Goal: Task Accomplishment & Management: Manage account settings

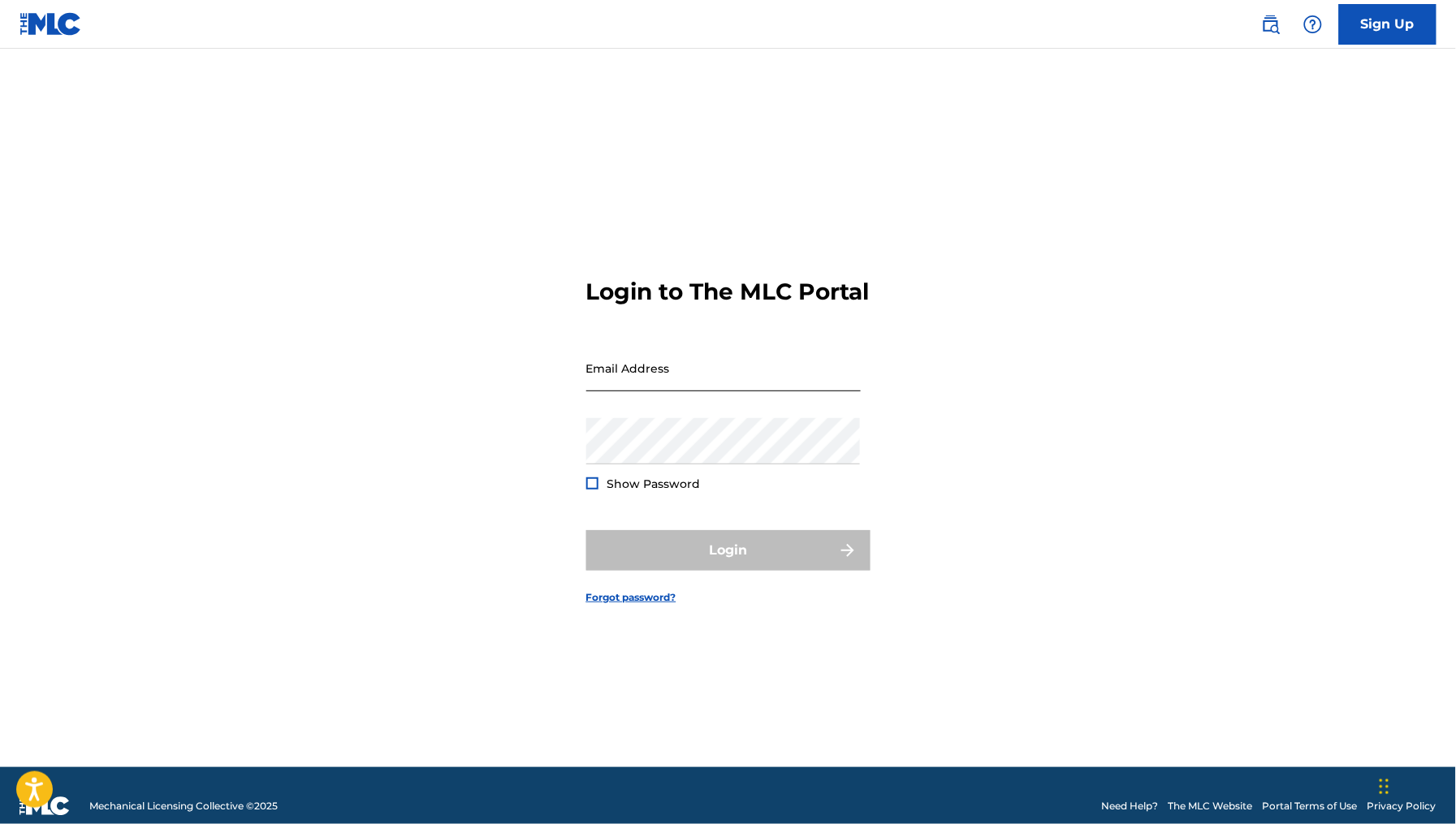
click at [712, 391] on input "Email Address" at bounding box center [723, 368] width 275 height 46
click at [668, 391] on input "Email Address" at bounding box center [723, 368] width 275 height 46
click at [669, 391] on input "Email Address" at bounding box center [723, 368] width 275 height 46
click at [696, 478] on div "Password Show Password" at bounding box center [723, 455] width 275 height 73
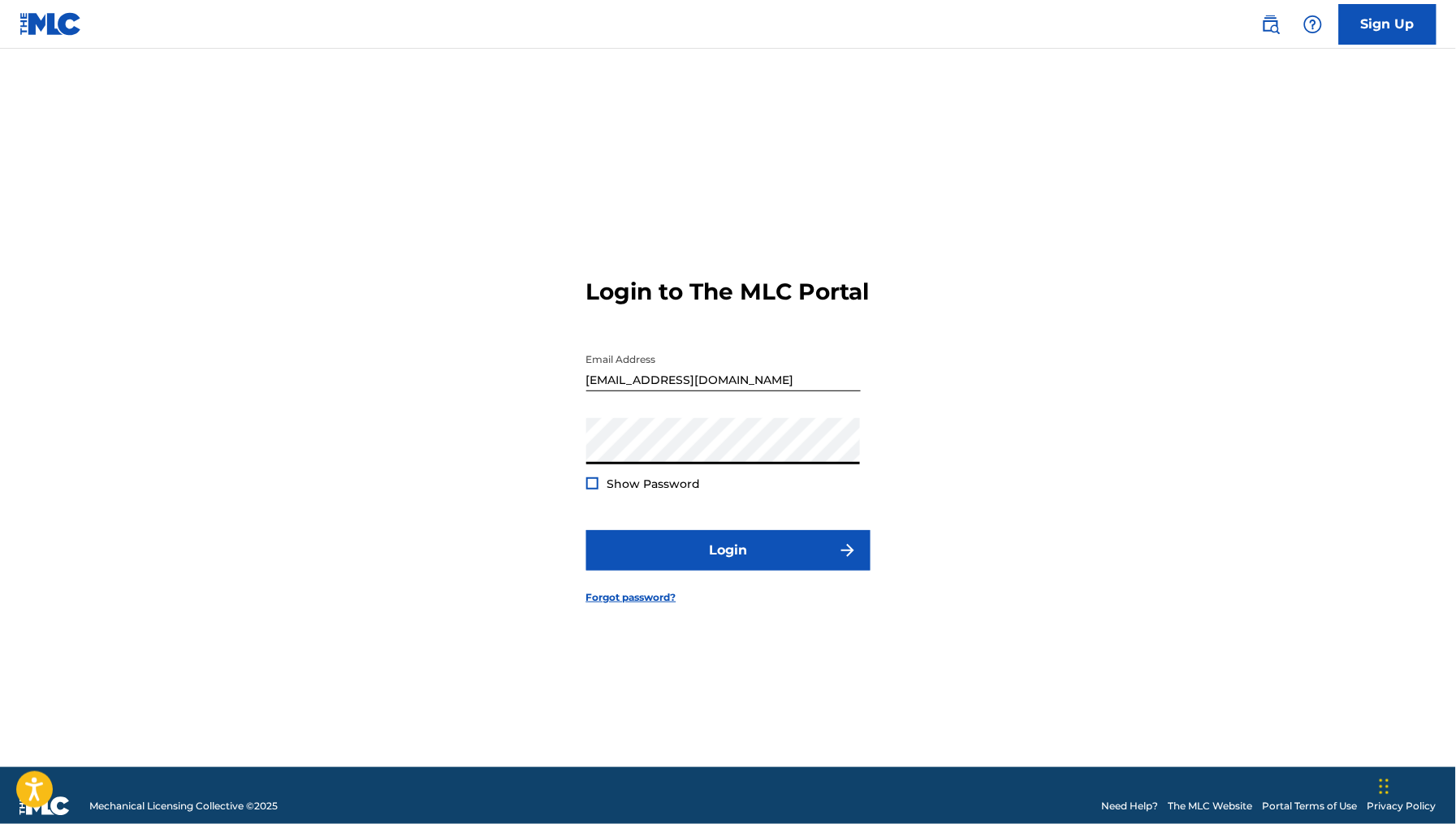
click at [586, 530] on button "Login" at bounding box center [728, 550] width 285 height 41
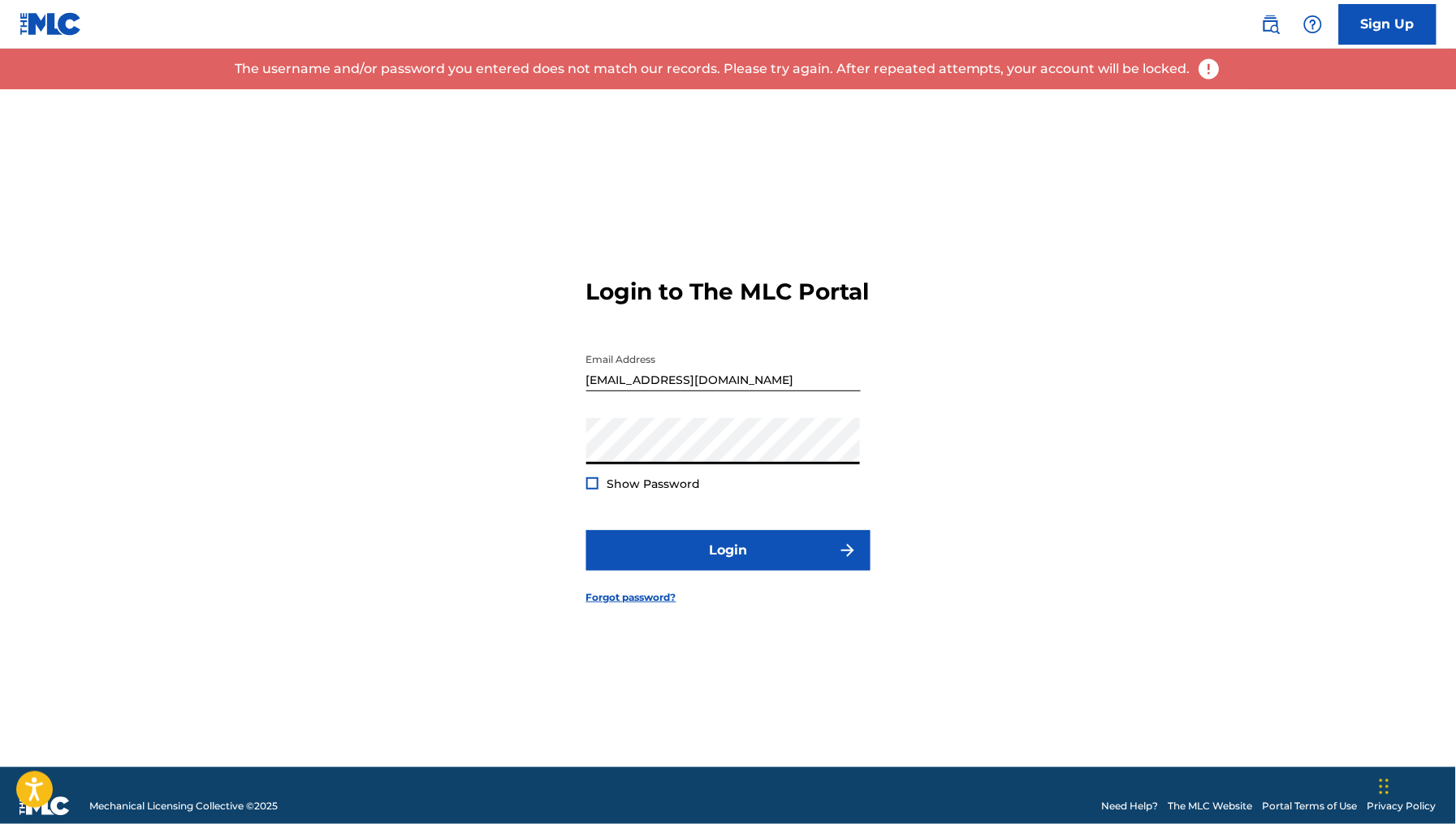
click at [1134, 318] on div "Login to The MLC Portal Email Address [EMAIL_ADDRESS][DOMAIN_NAME] Password Sho…" at bounding box center [728, 428] width 1136 height 677
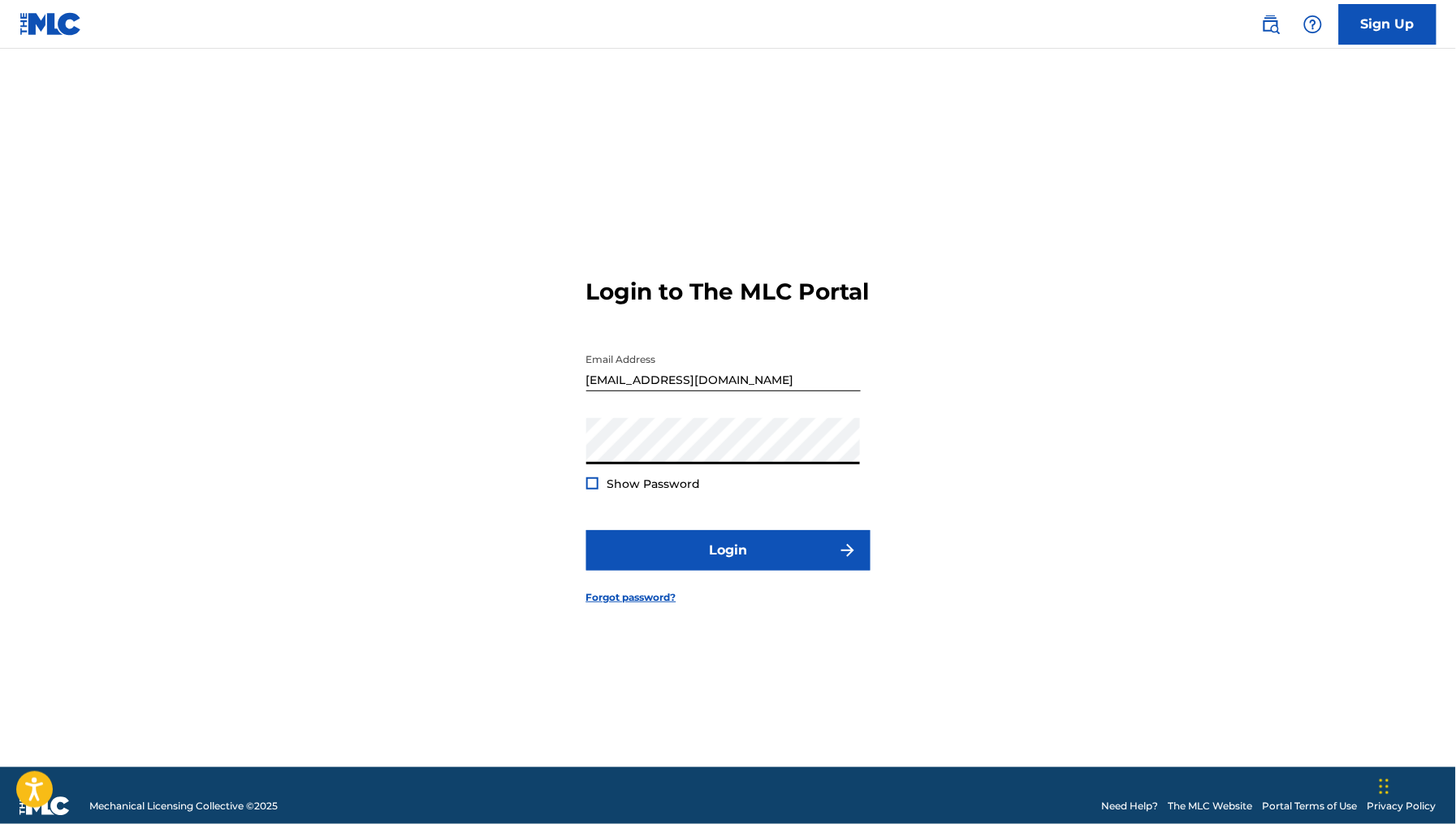
type input "[EMAIL_ADDRESS][DOMAIN_NAME]"
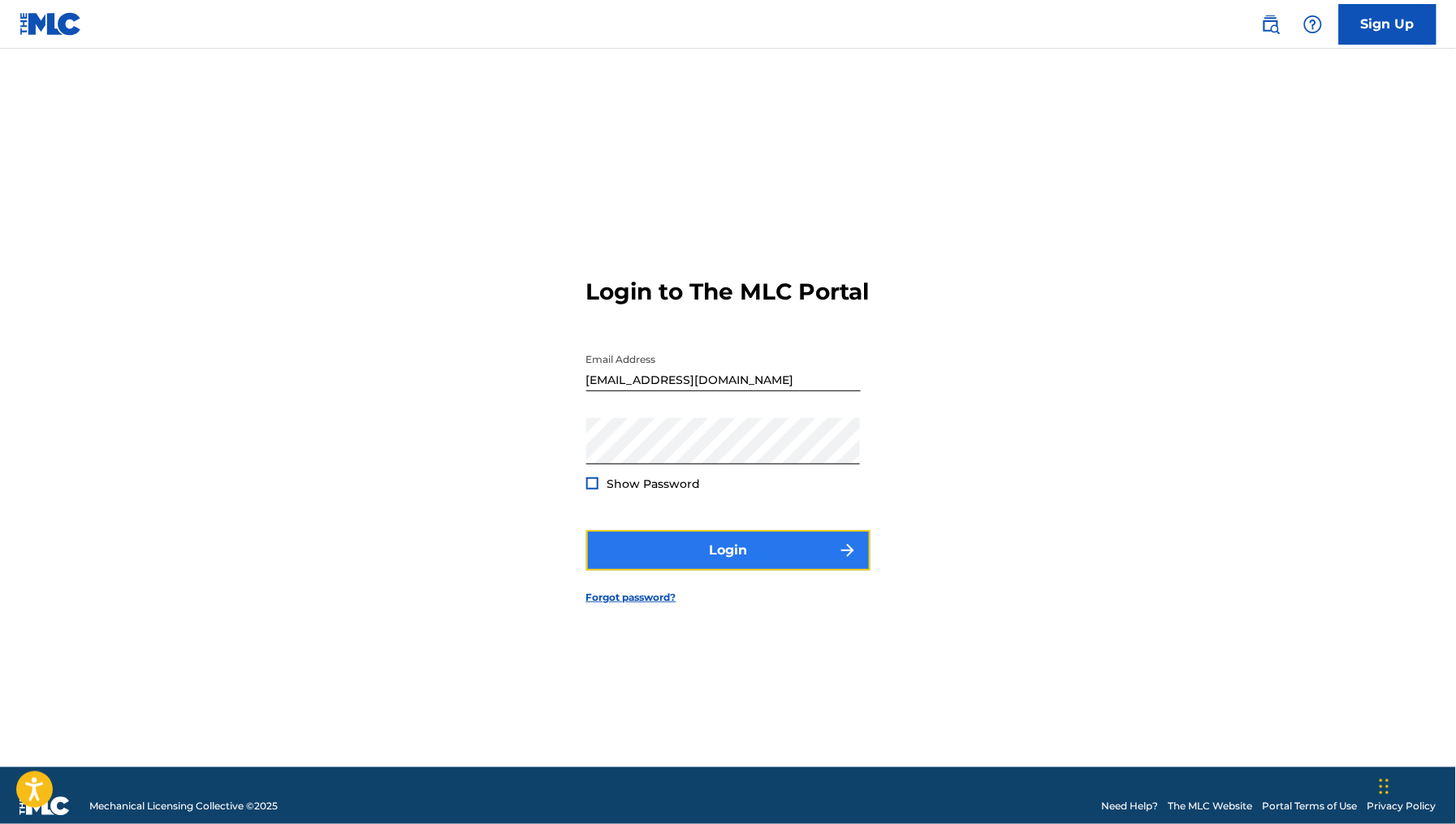
click at [732, 562] on button "Login" at bounding box center [728, 550] width 285 height 41
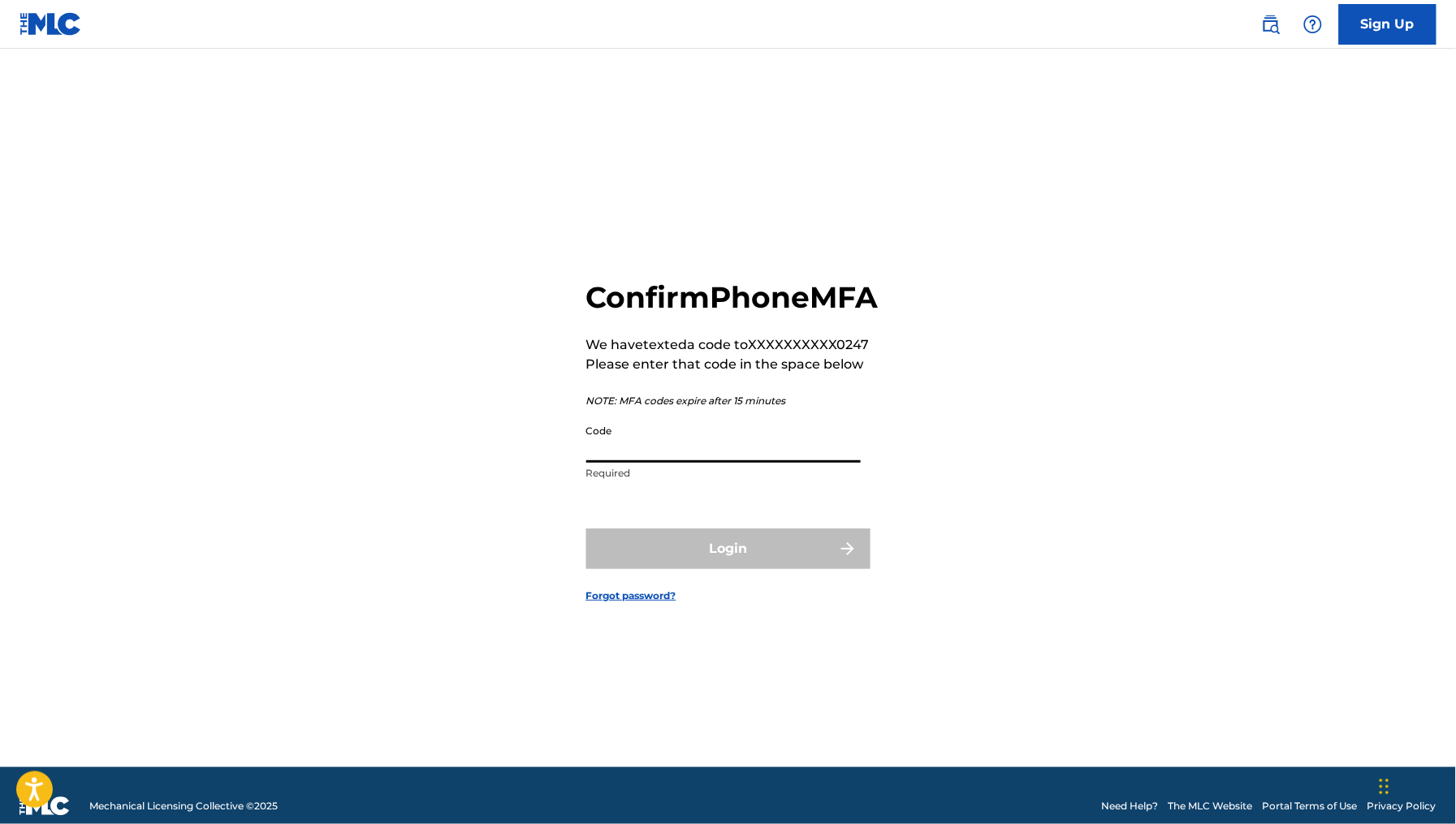
click at [678, 463] on input "Code" at bounding box center [723, 439] width 275 height 46
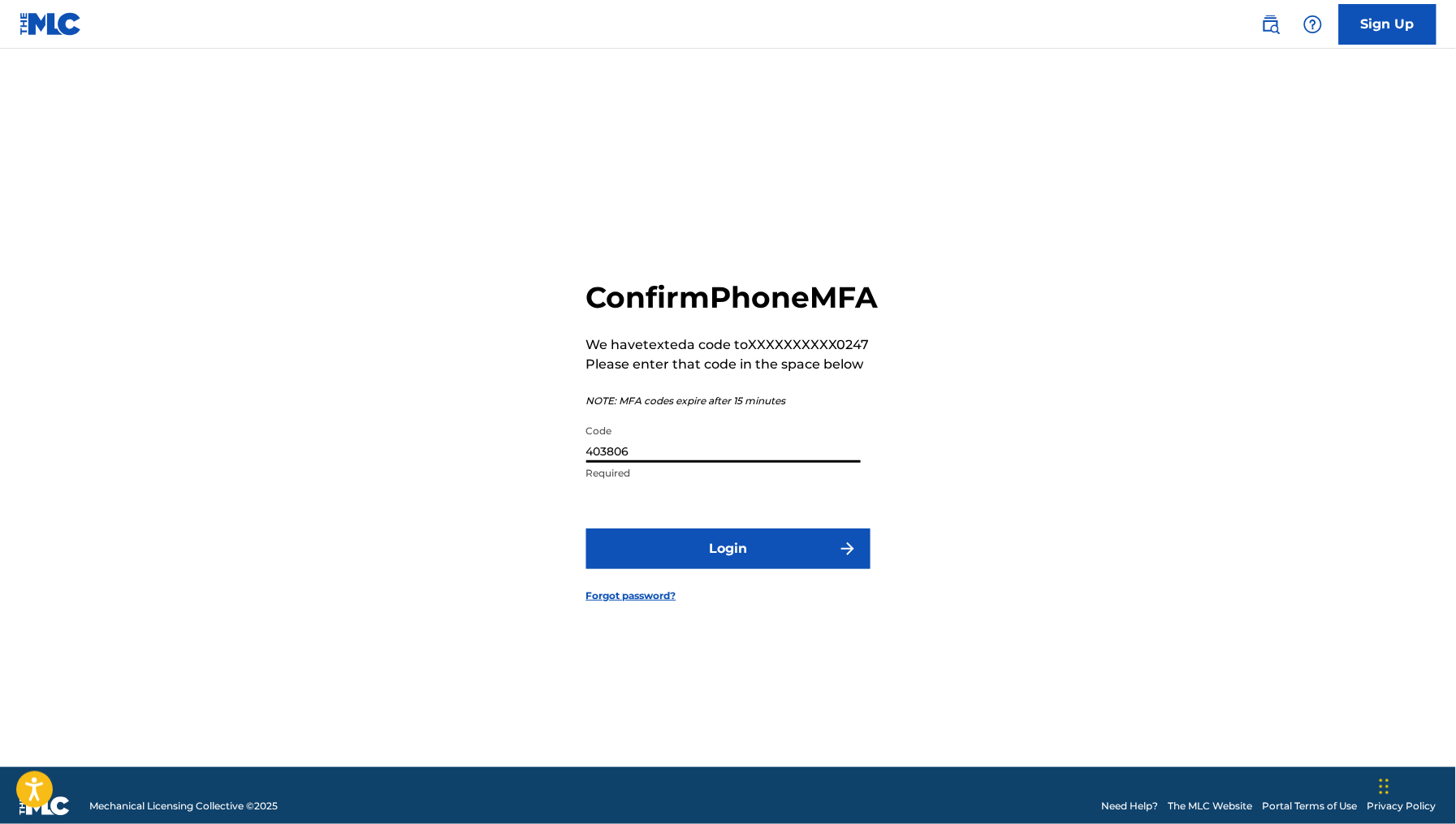
type input "403806"
click at [586, 528] on button "Login" at bounding box center [728, 548] width 285 height 41
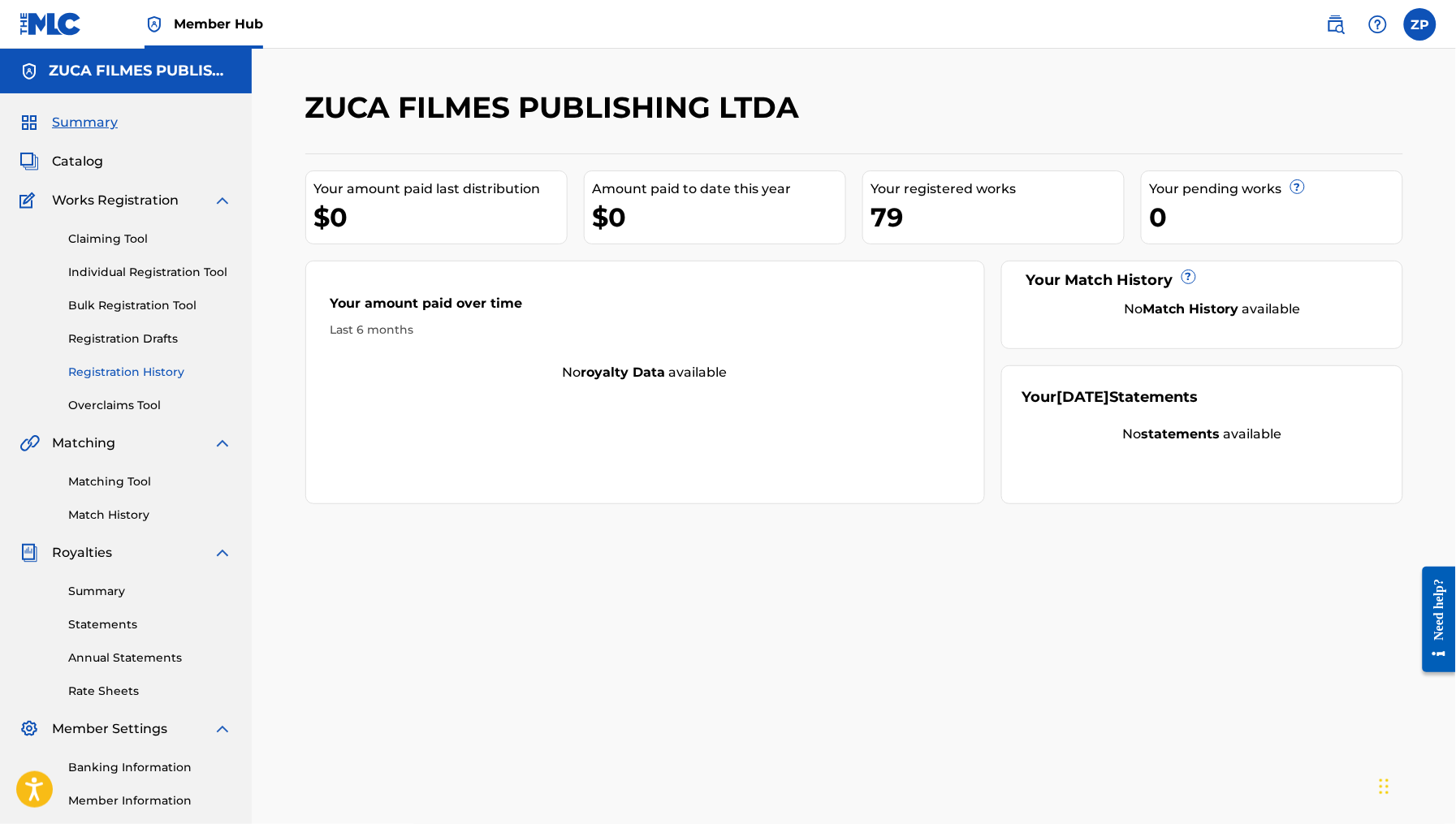
click at [169, 374] on link "Registration History" at bounding box center [150, 372] width 164 height 17
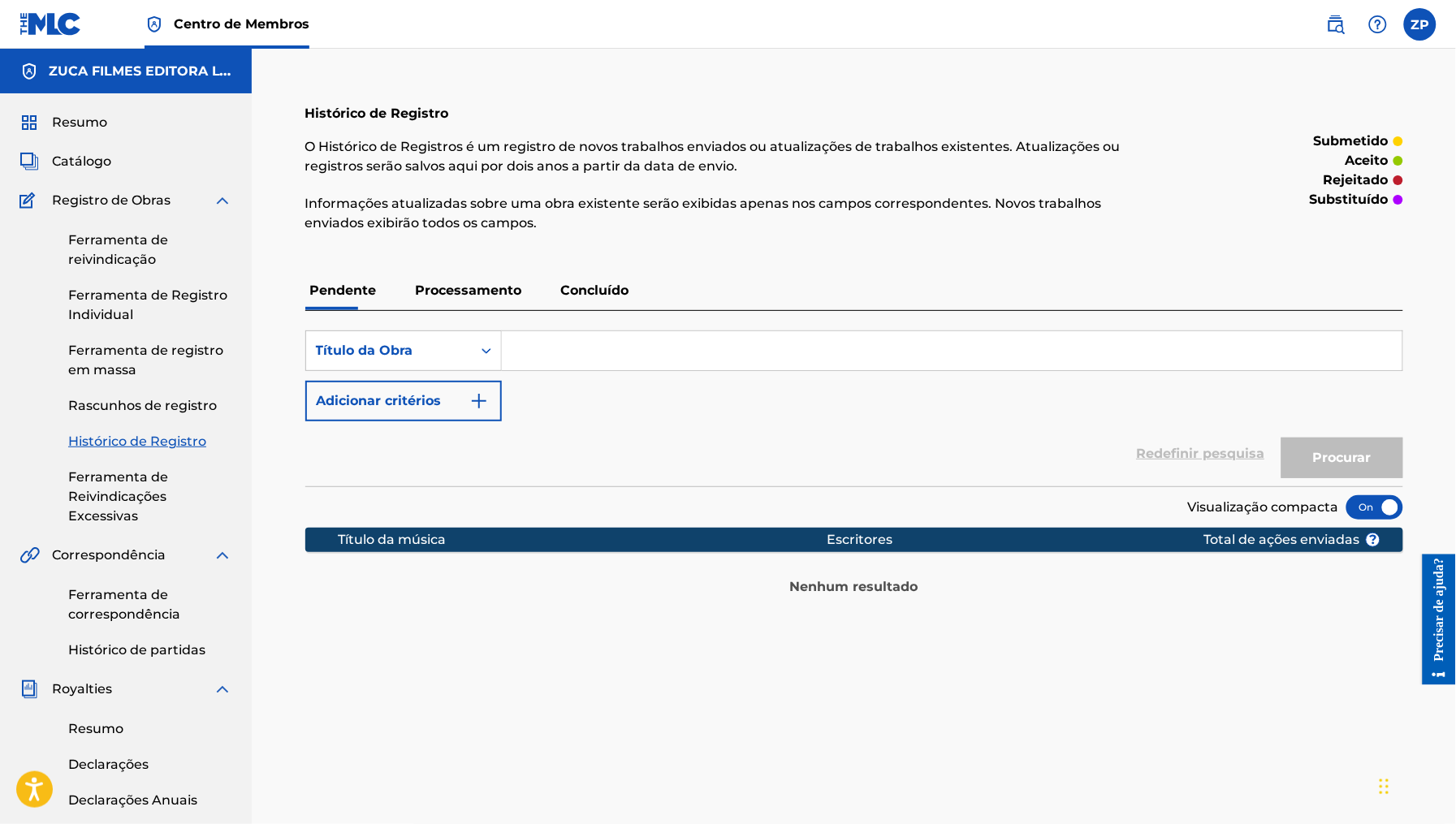
click at [476, 294] on font "Processamento" at bounding box center [468, 290] width 106 height 15
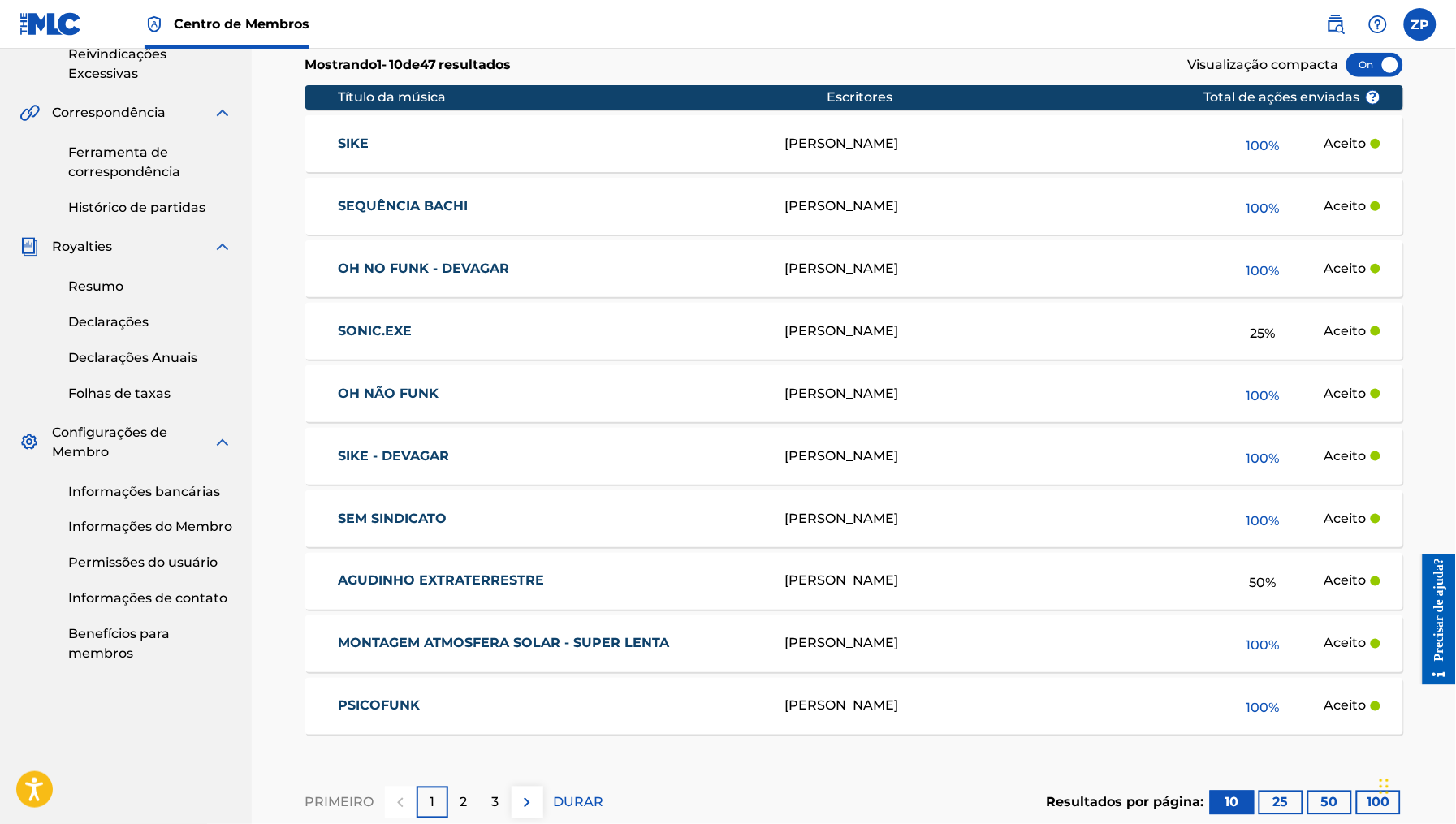
scroll to position [511, 0]
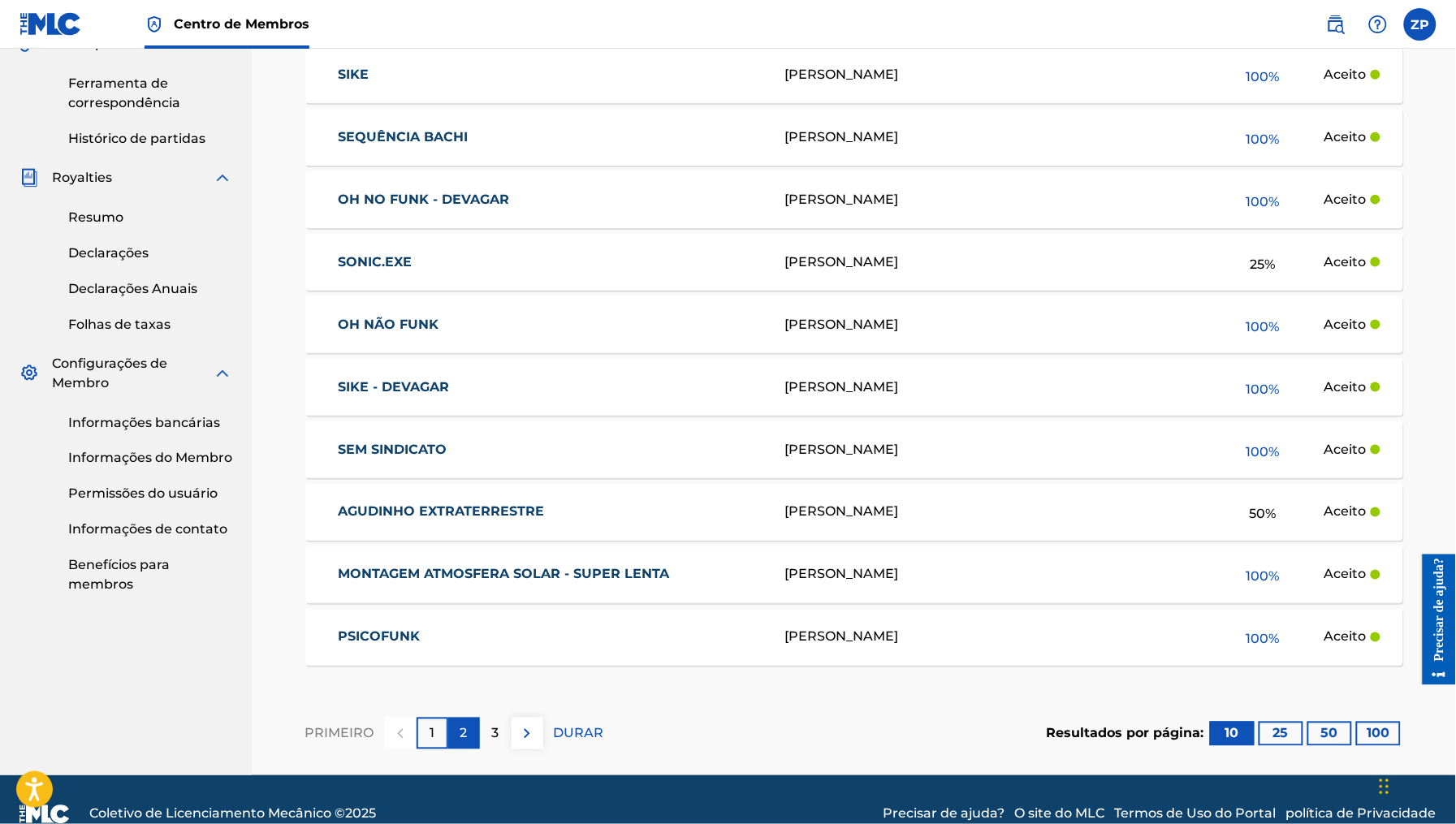
click at [466, 729] on font "2" at bounding box center [464, 733] width 8 height 15
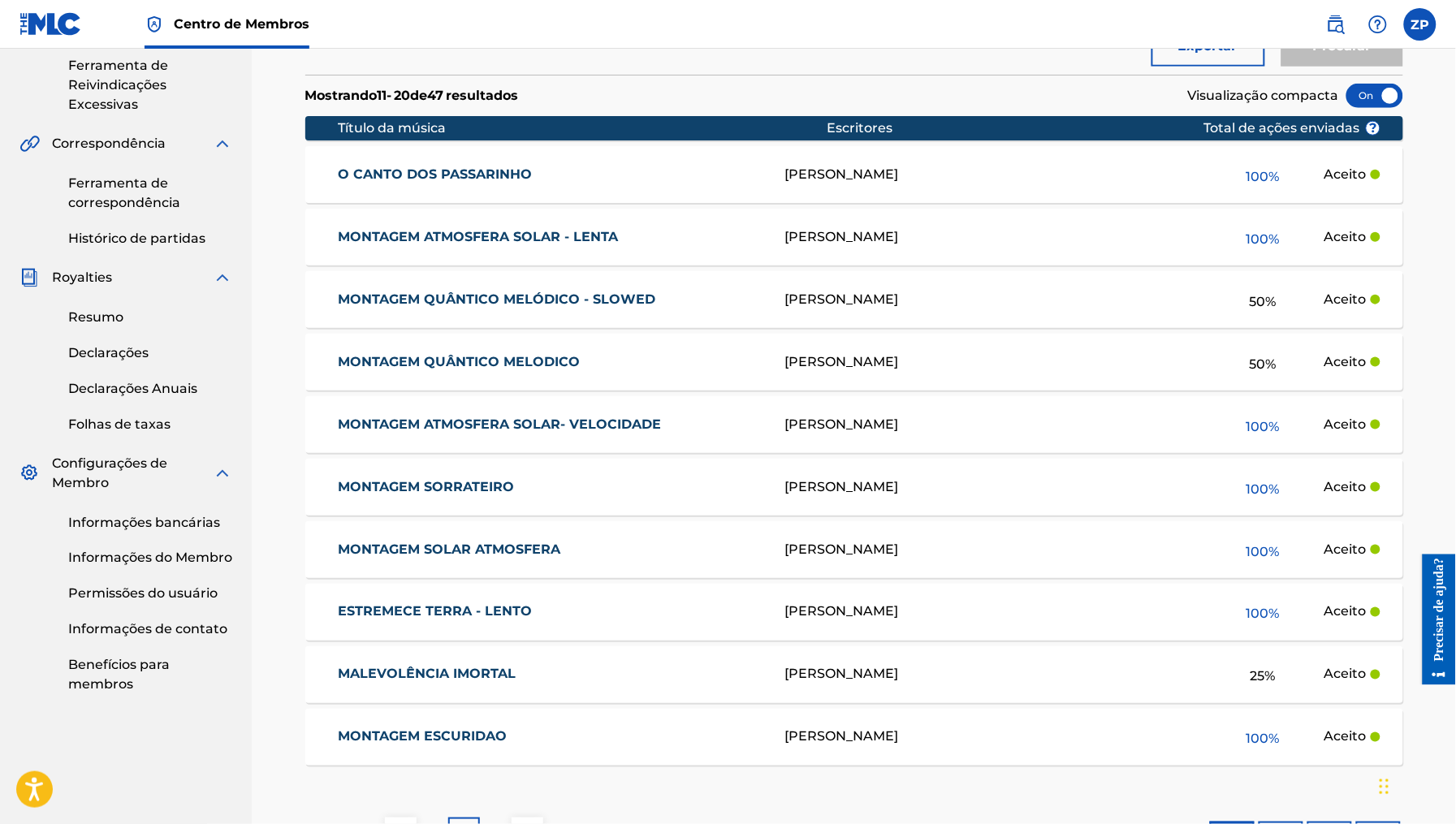
scroll to position [540, 0]
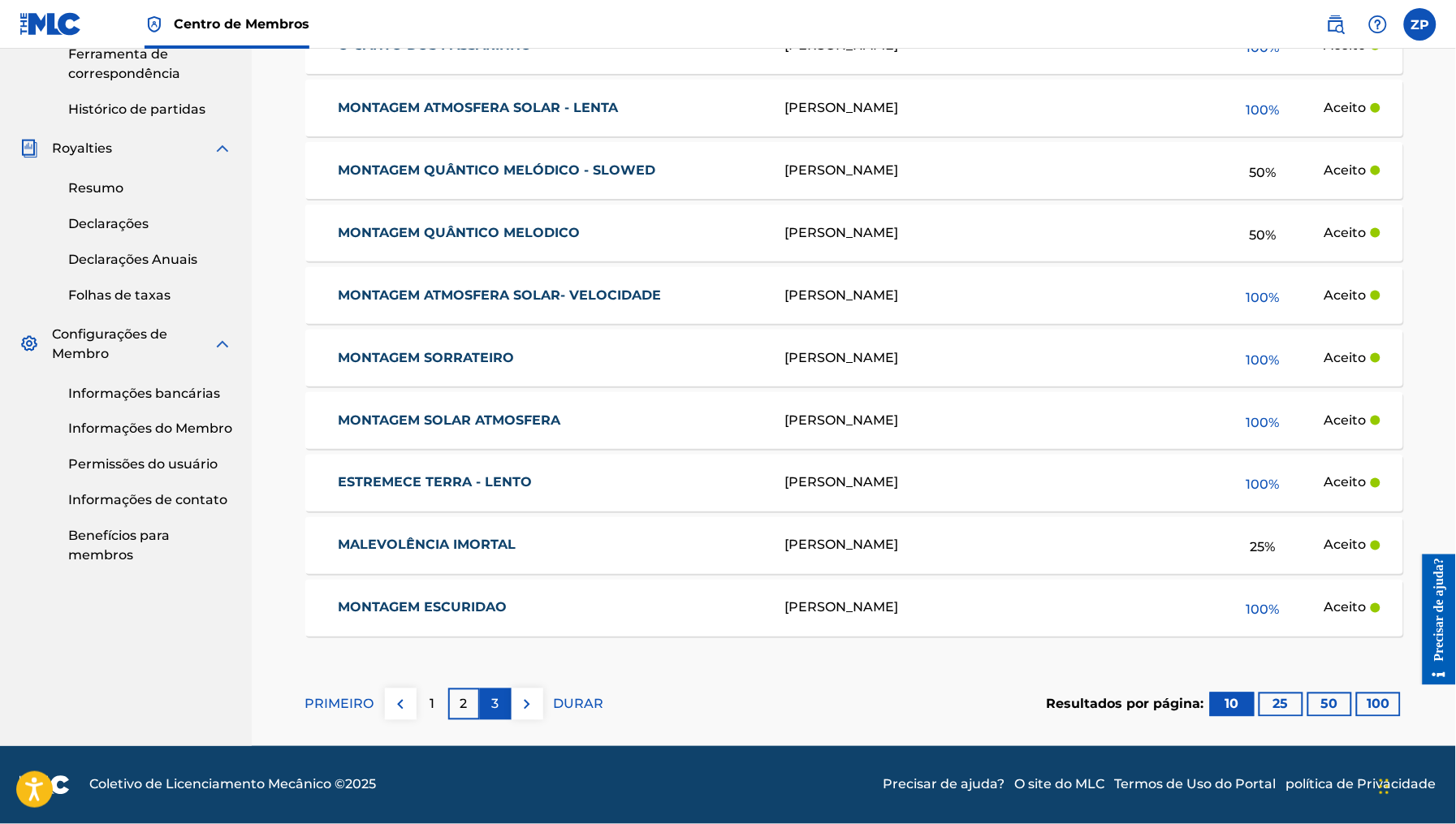
click at [497, 706] on font "3" at bounding box center [496, 704] width 8 height 15
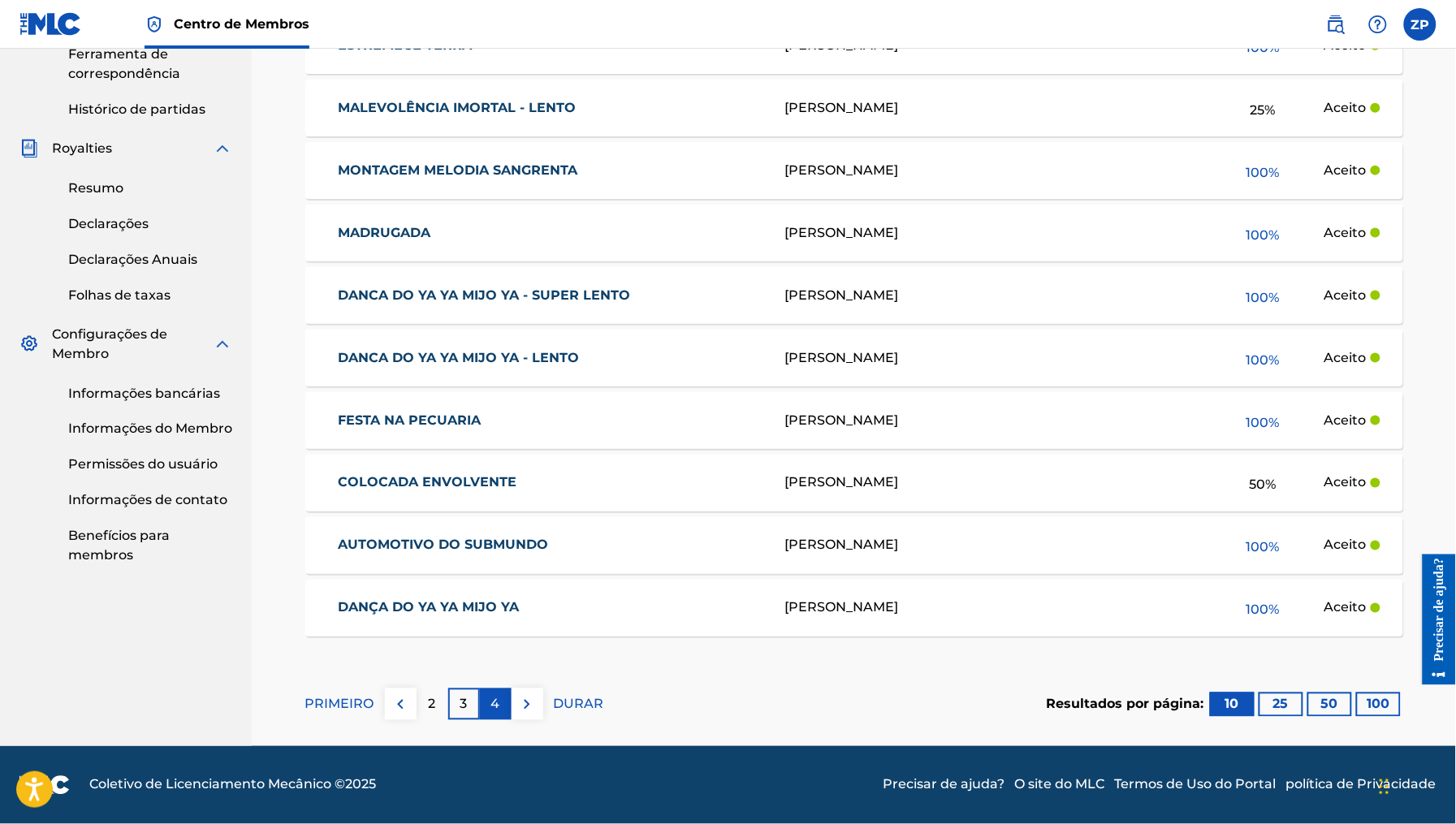
click at [493, 701] on font "4" at bounding box center [496, 704] width 9 height 15
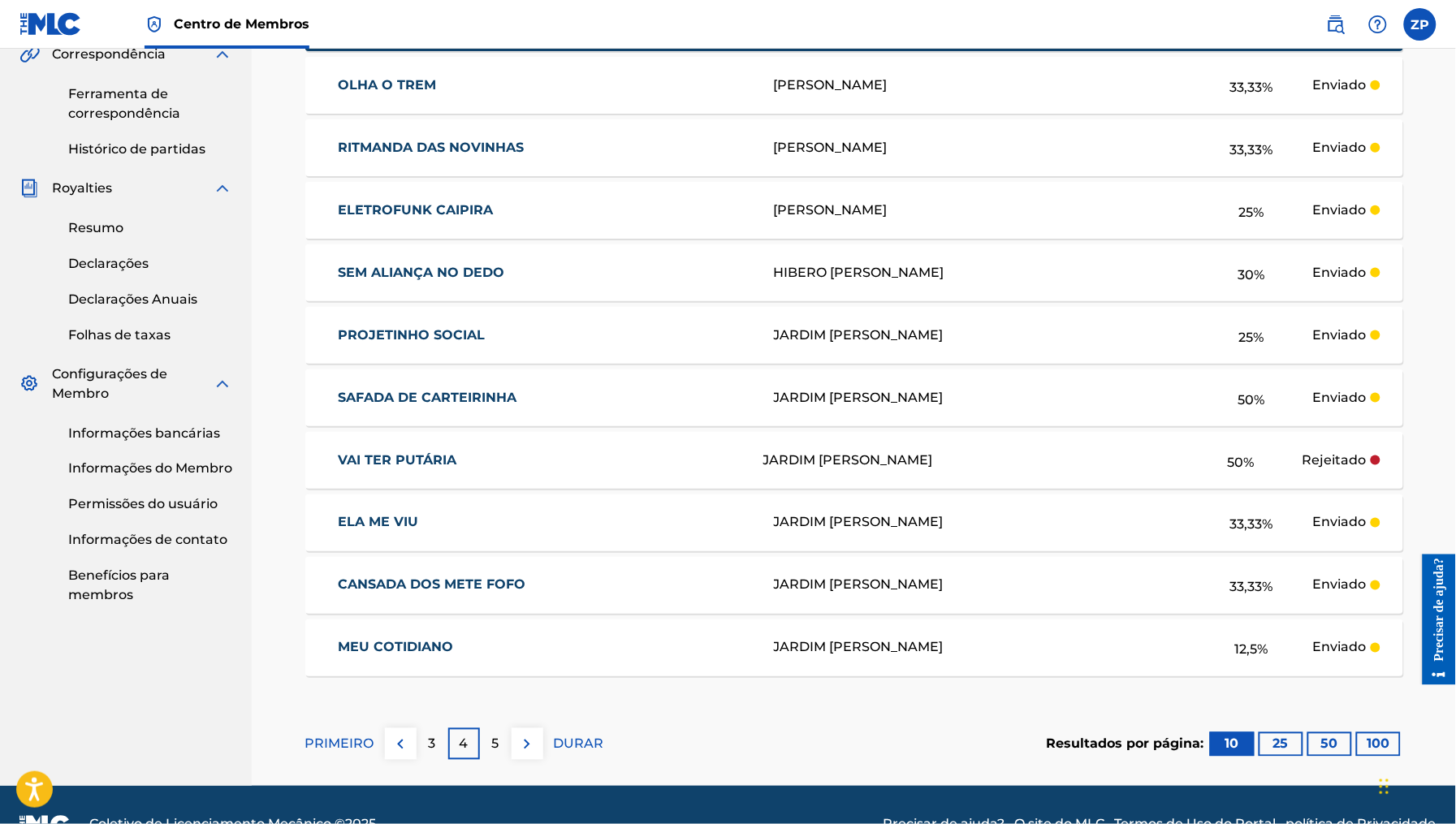
scroll to position [505, 0]
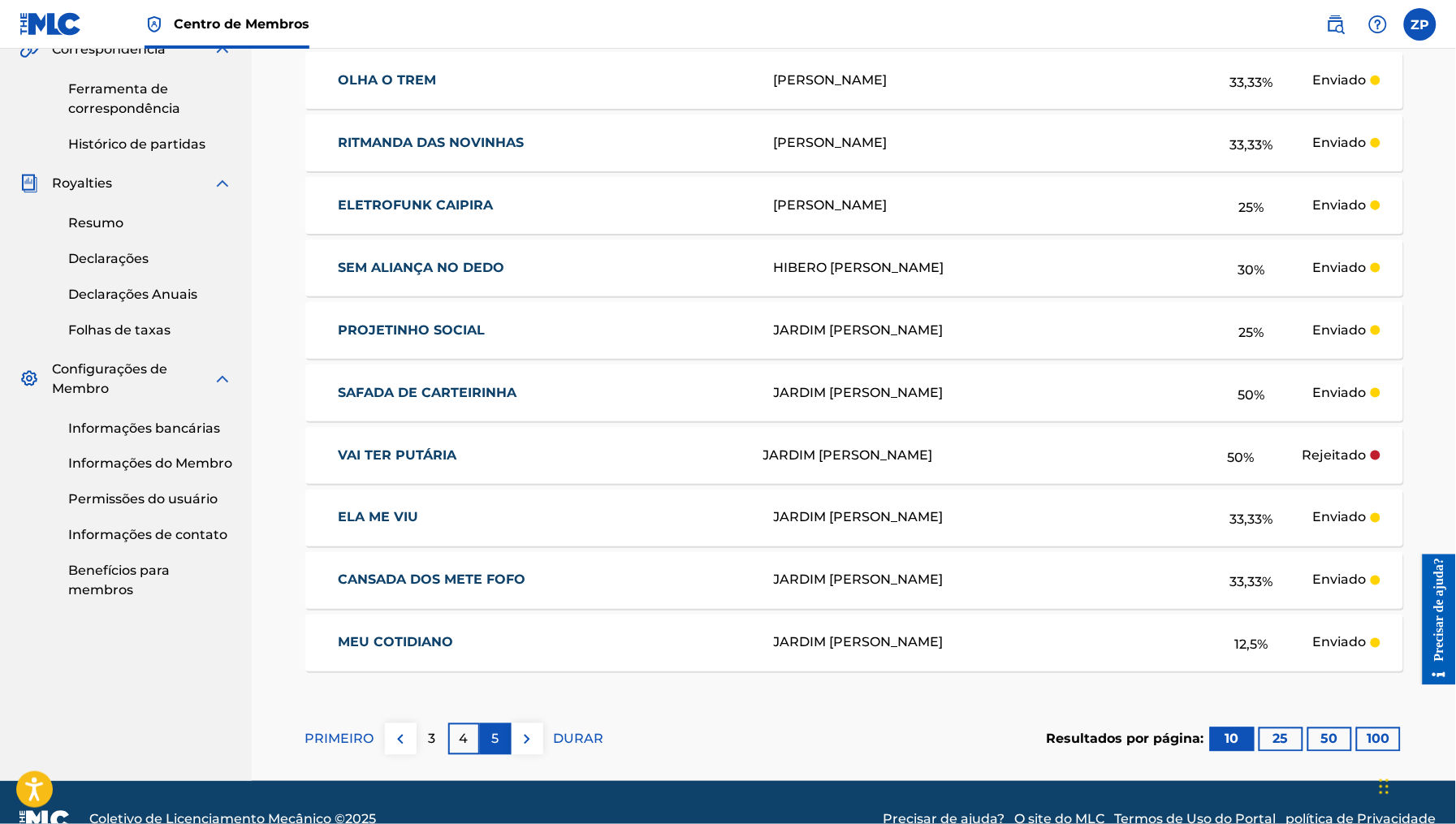
click at [482, 746] on div "5" at bounding box center [496, 739] width 32 height 32
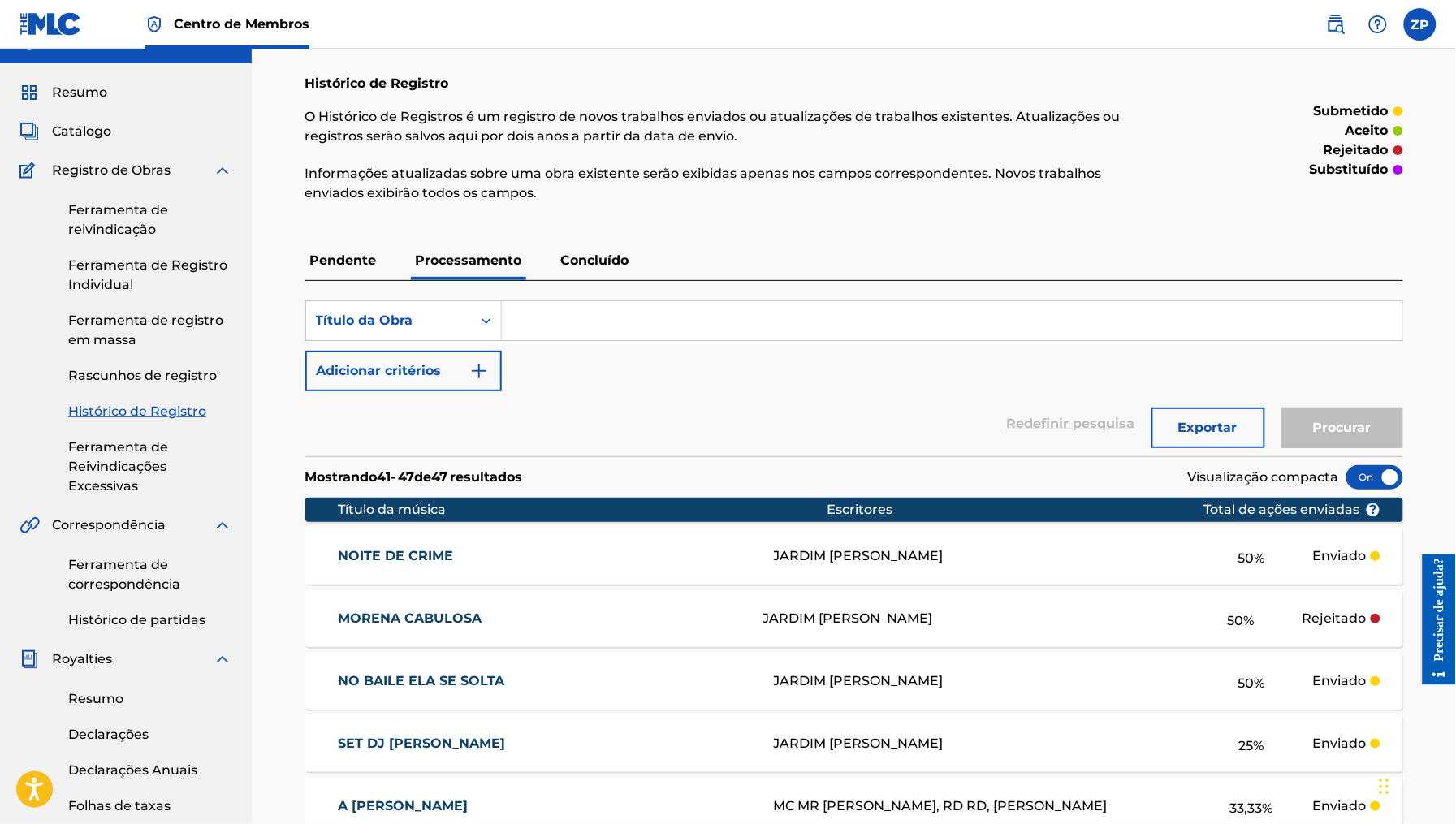
scroll to position [0, 0]
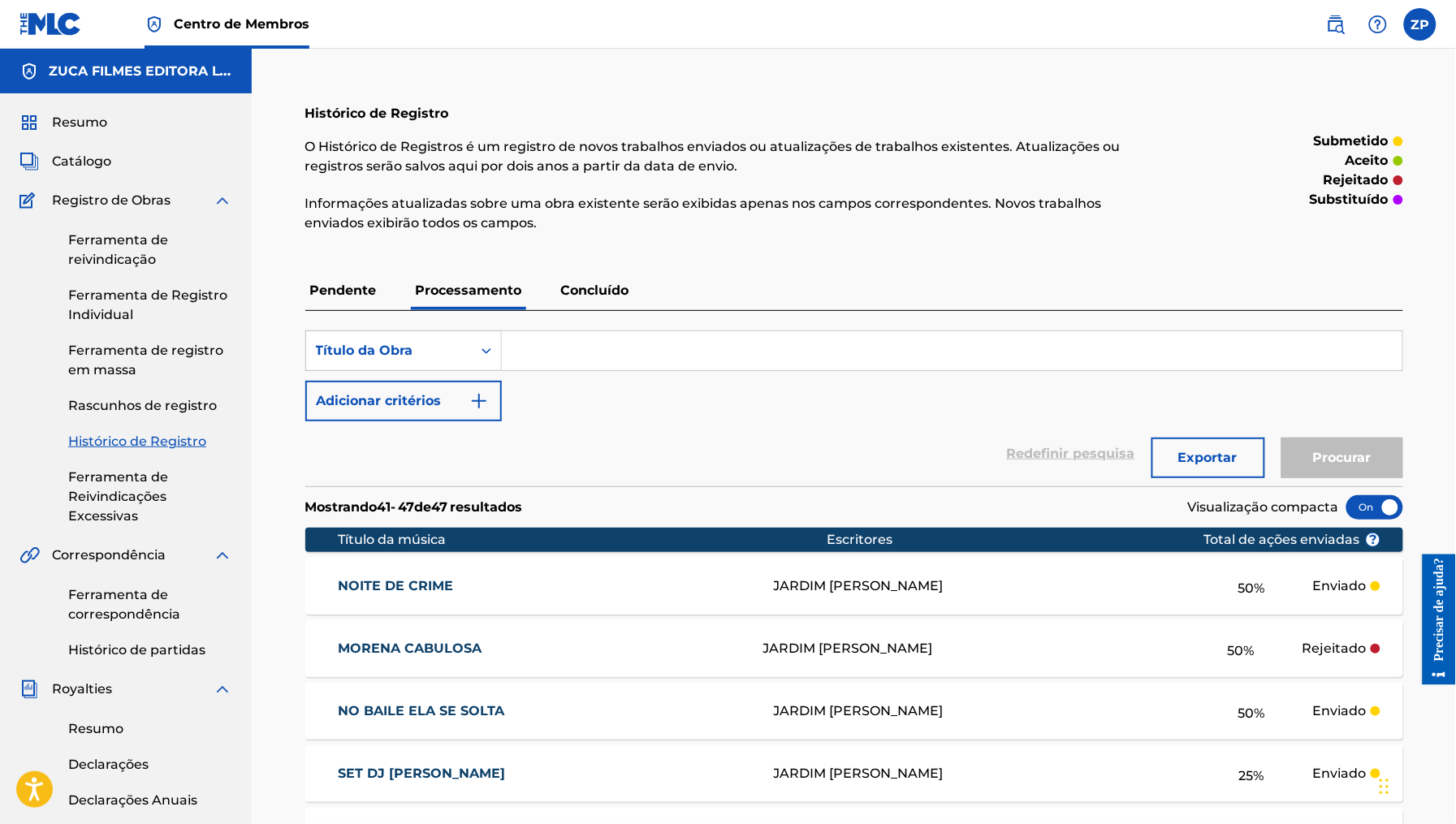
click at [589, 290] on font "Concluído" at bounding box center [595, 290] width 68 height 15
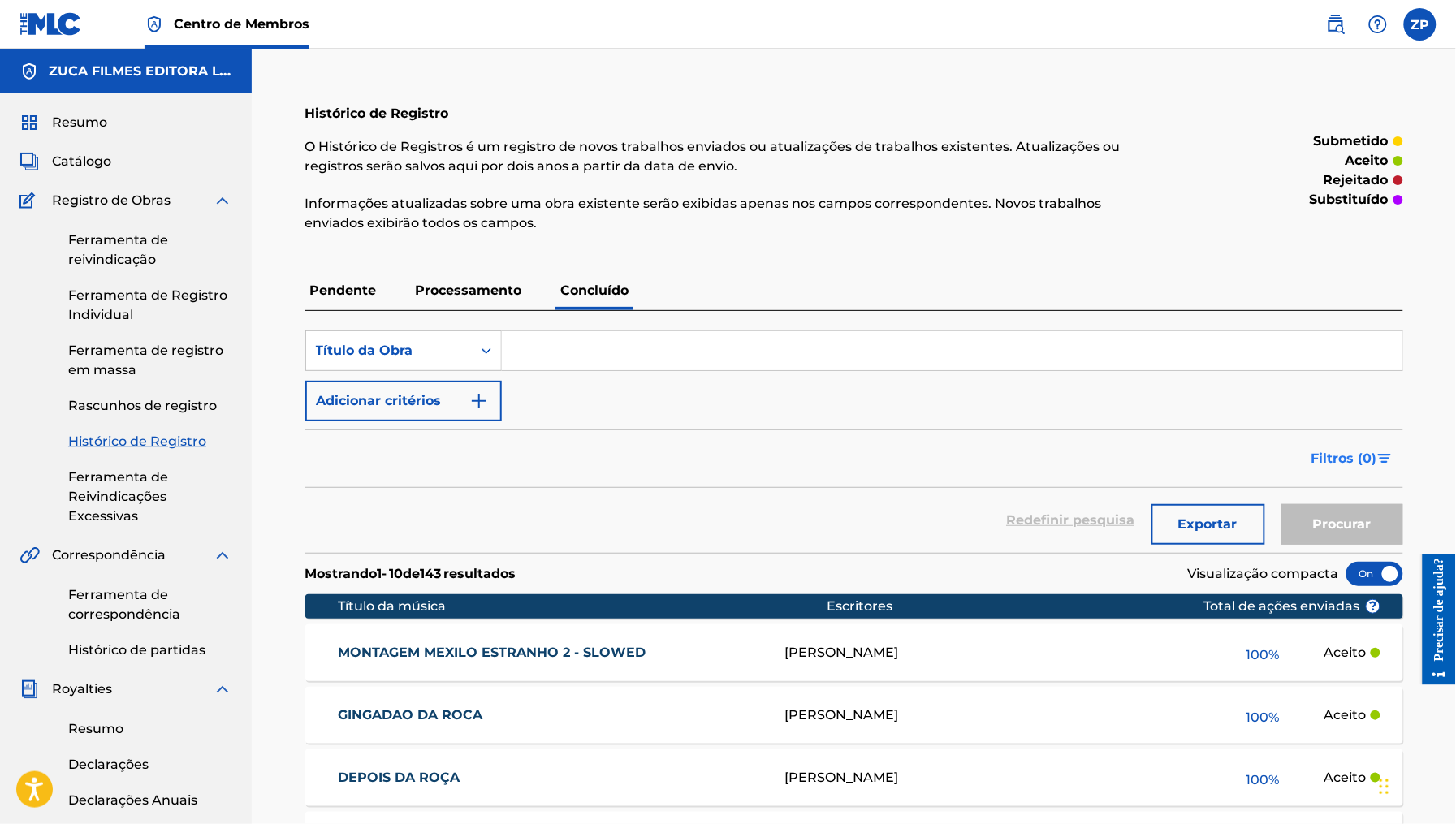
click at [1363, 452] on font "0" at bounding box center [1368, 458] width 9 height 15
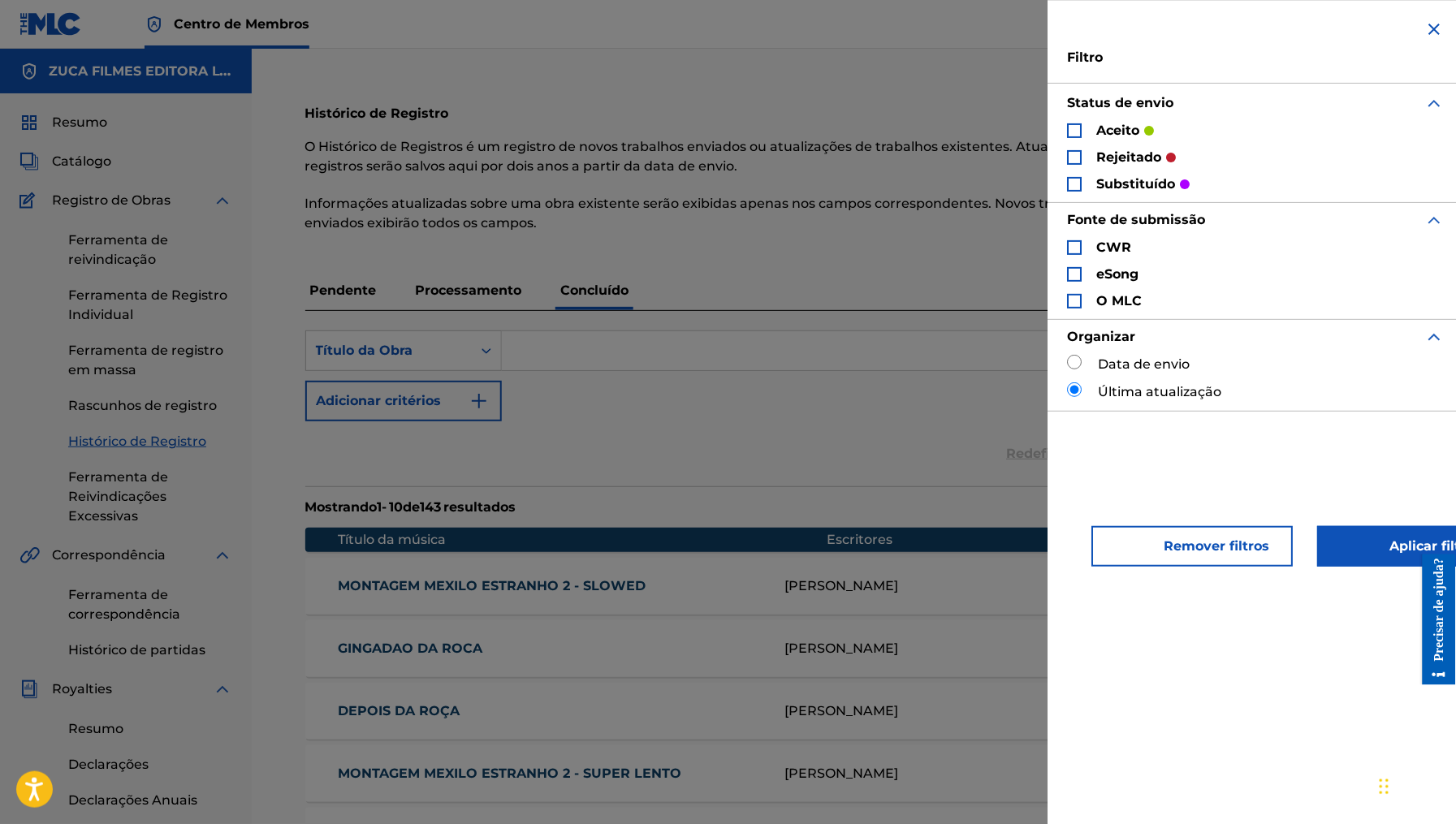
click at [1071, 155] on div "Formulário de Pesquisa" at bounding box center [1075, 158] width 15 height 15
click at [898, 278] on div "Pendente Processamento Concluído" at bounding box center [854, 290] width 1097 height 39
click at [1433, 26] on img "Formulário de Pesquisa" at bounding box center [1434, 28] width 19 height 19
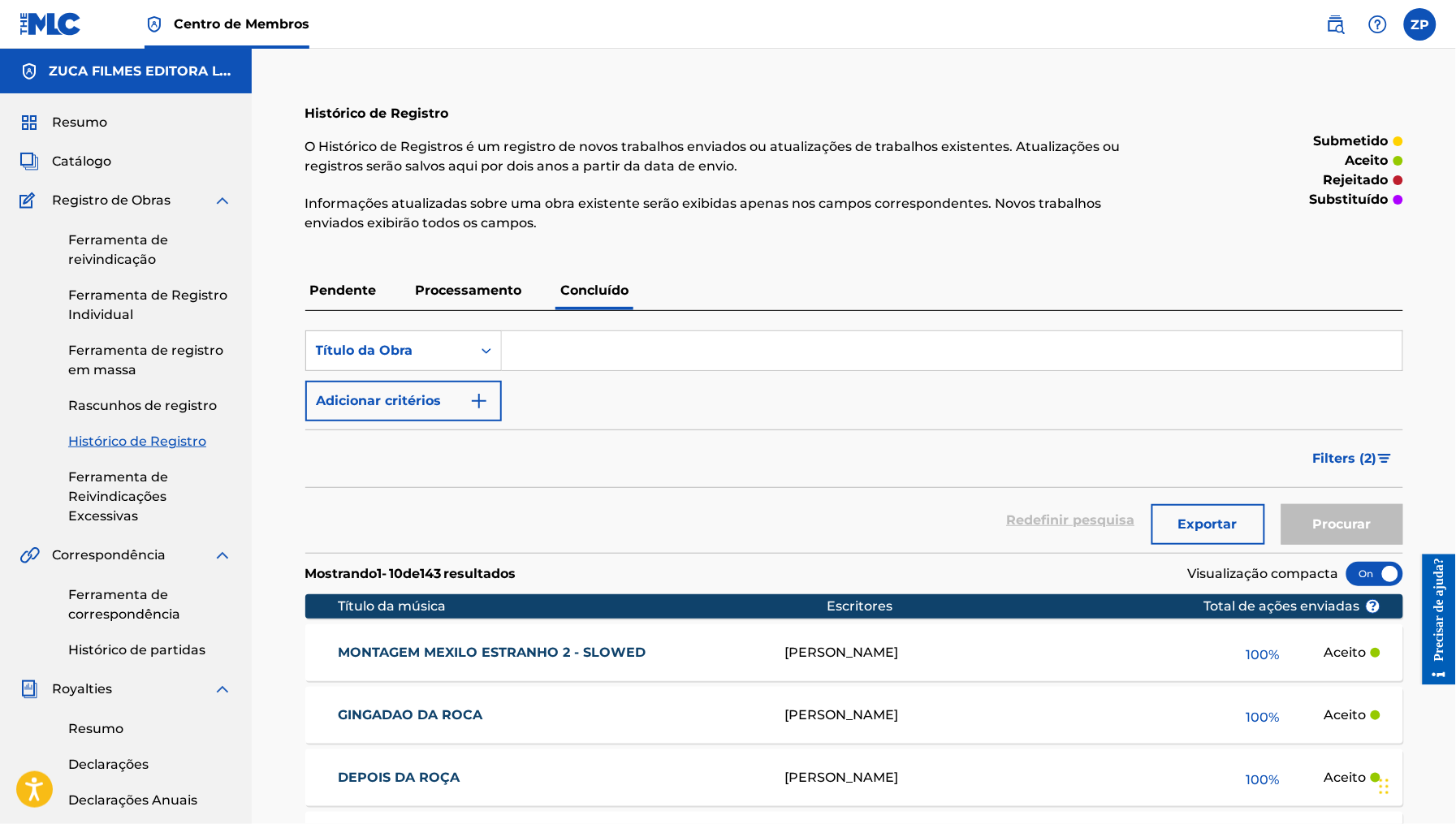
click at [137, 440] on font "Histórico de Registro" at bounding box center [137, 441] width 138 height 15
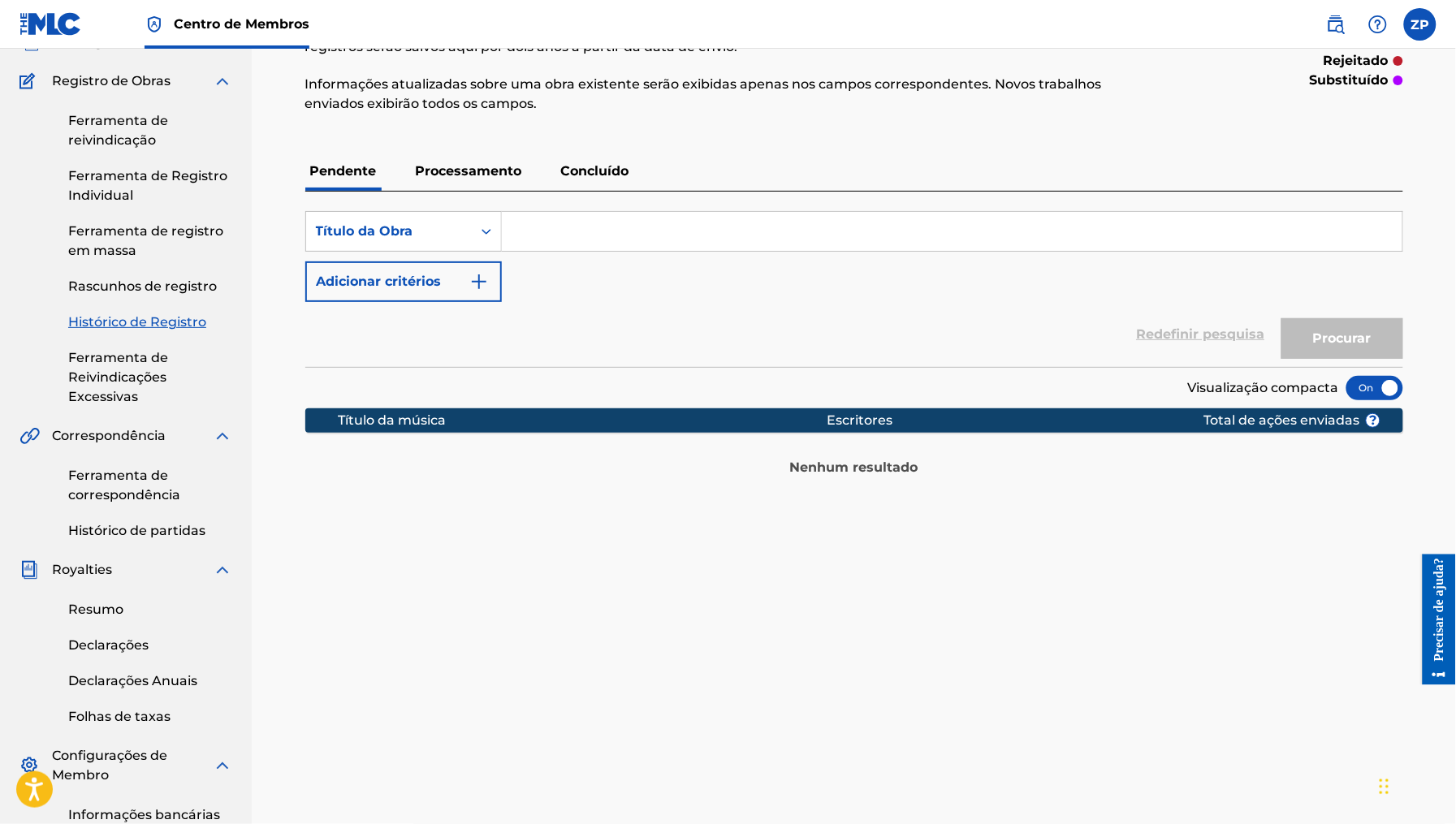
scroll to position [359, 0]
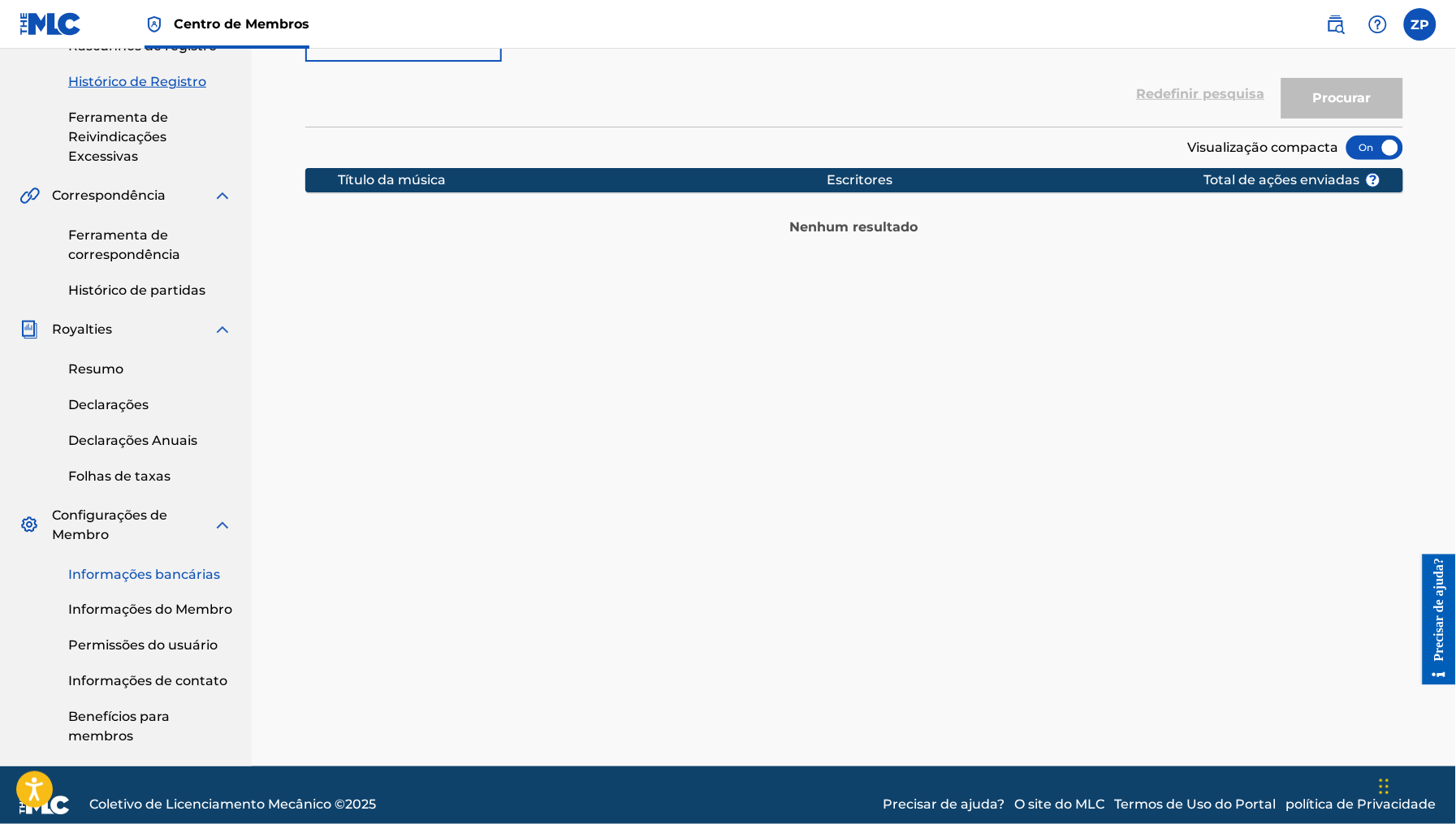
click at [178, 571] on font "Informações bancárias" at bounding box center [144, 574] width 152 height 15
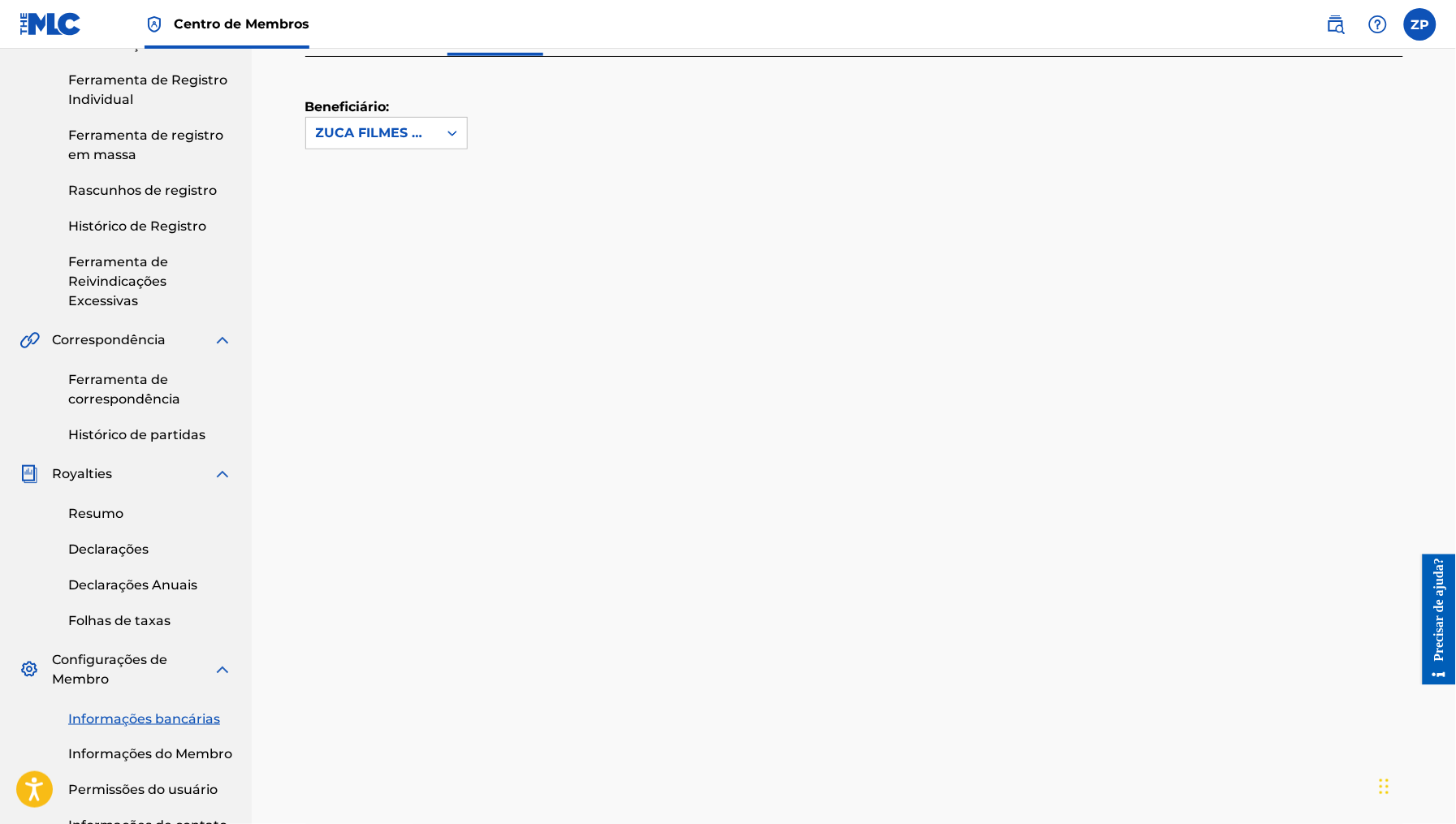
scroll to position [379, 0]
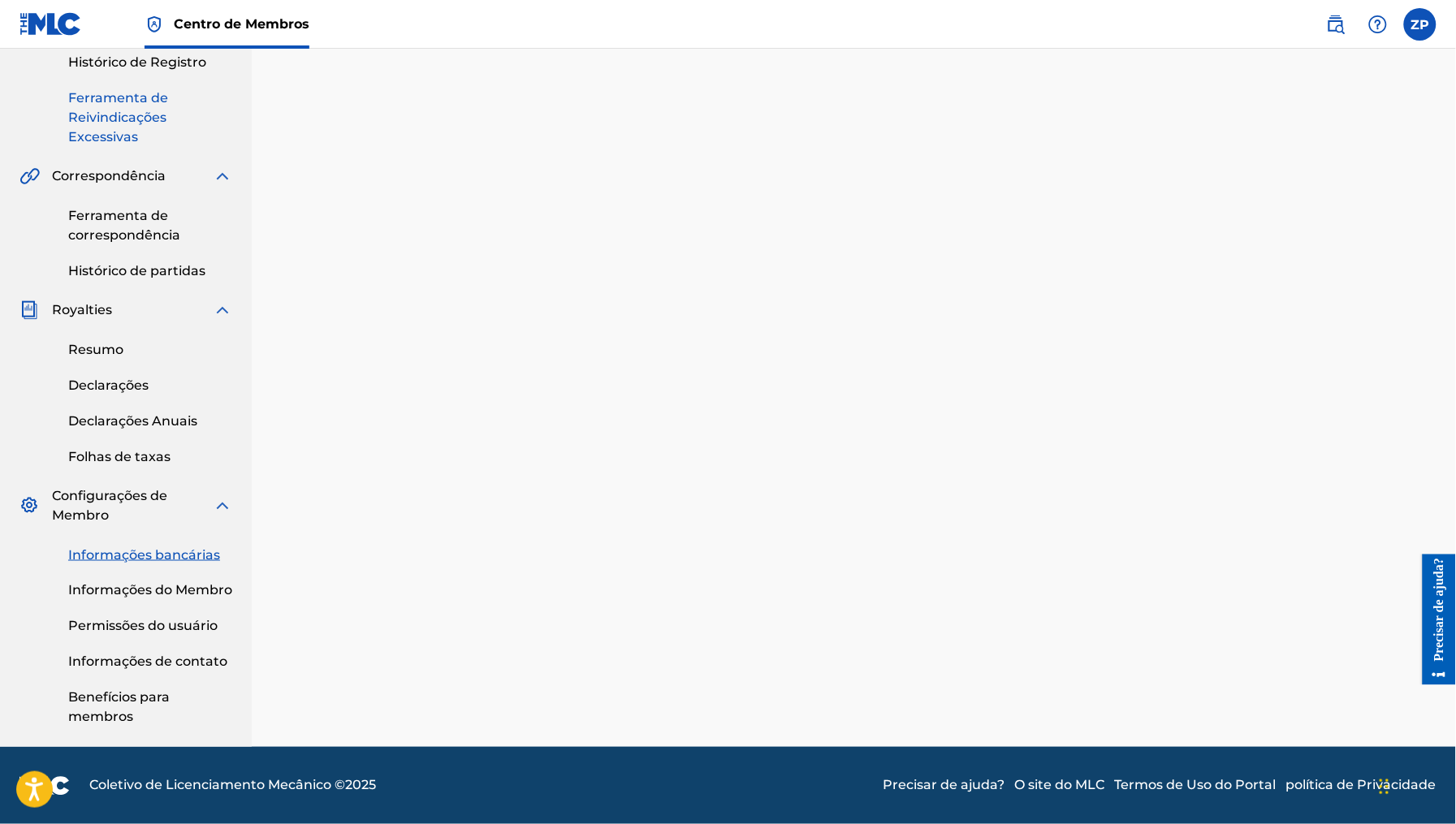
click at [114, 116] on font "Ferramenta de Reivindicações Excessivas" at bounding box center [118, 117] width 100 height 54
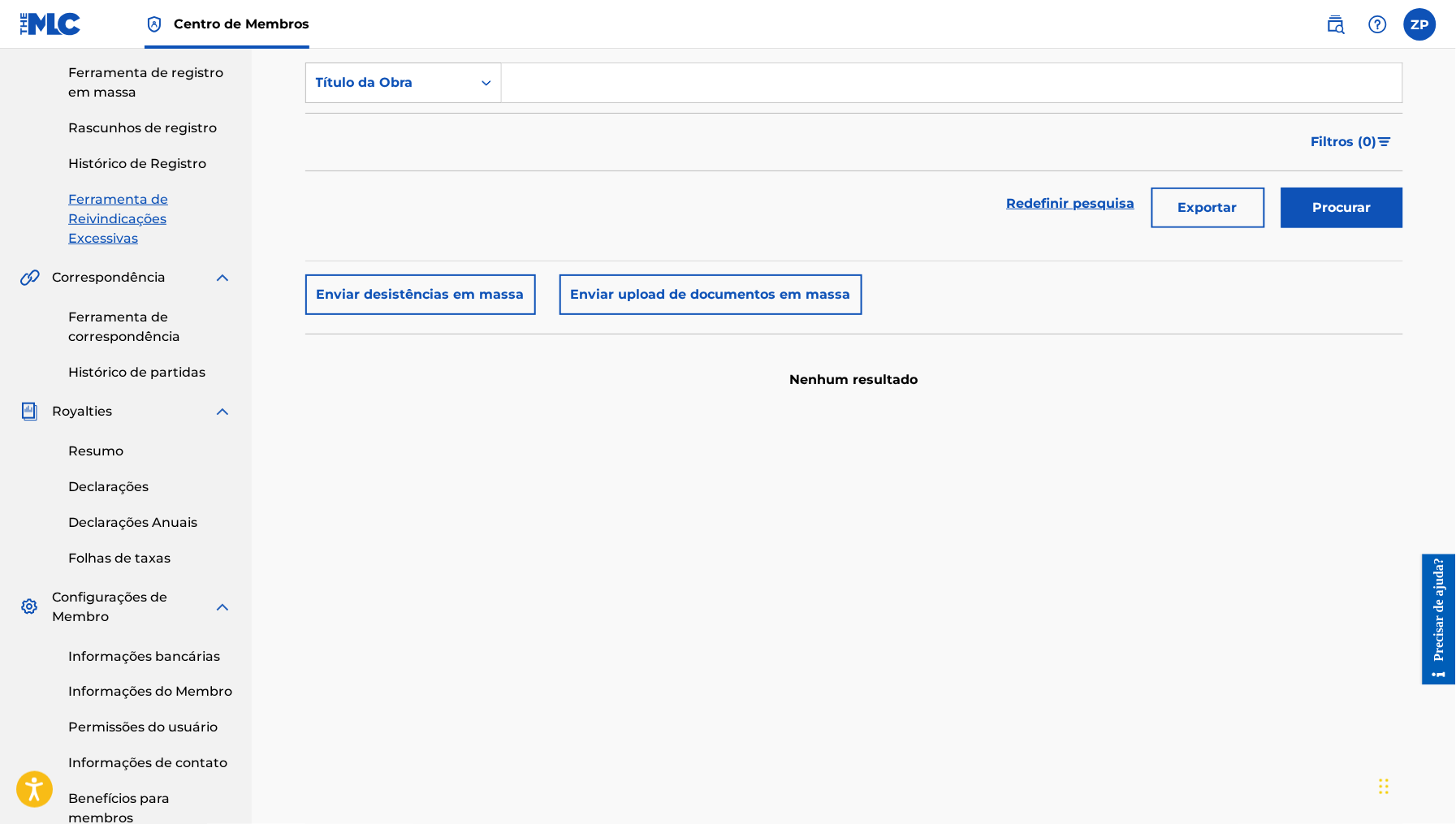
scroll to position [379, 0]
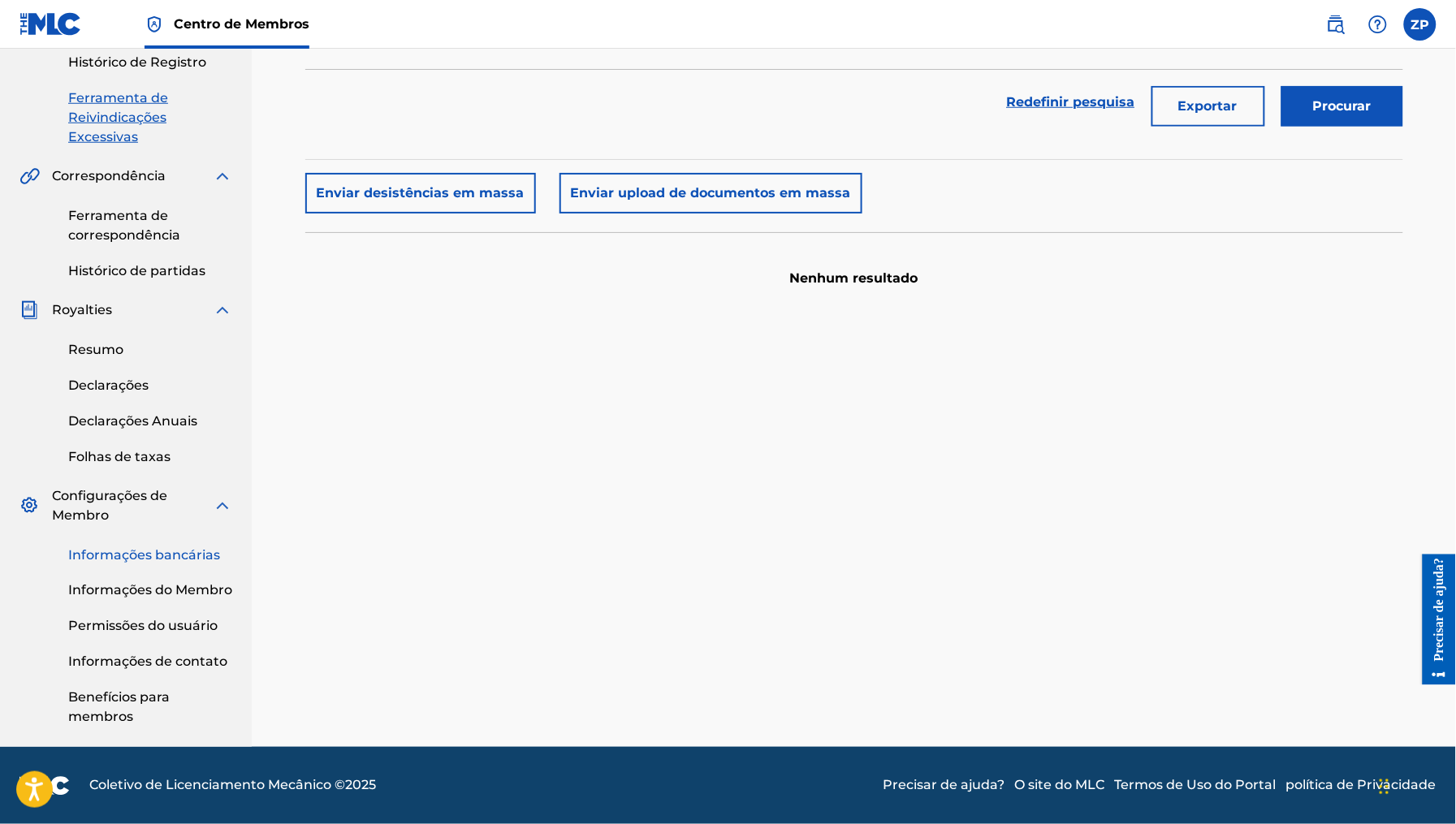
click at [184, 545] on link "Informações bancárias" at bounding box center [150, 555] width 164 height 19
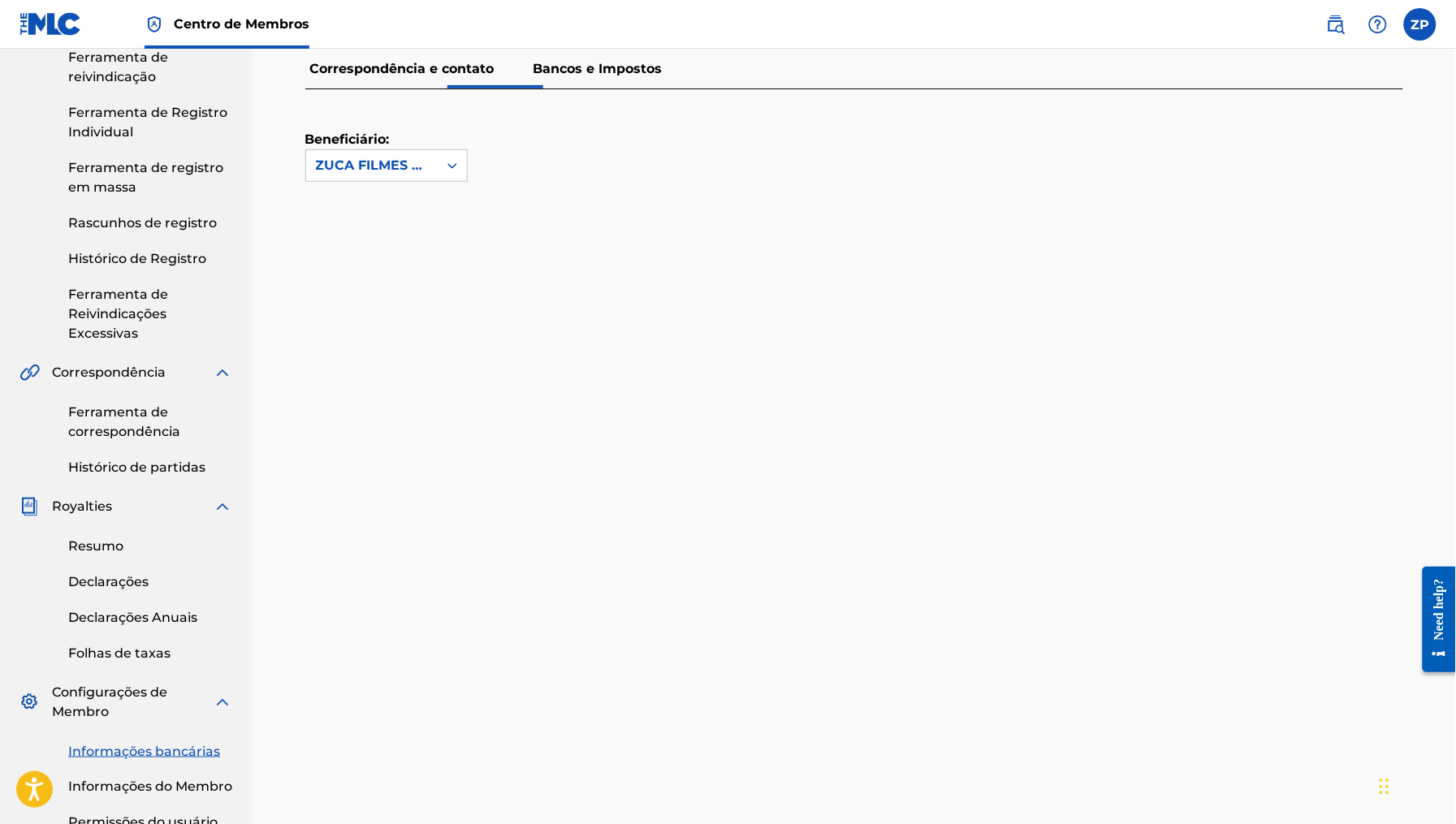
scroll to position [323, 0]
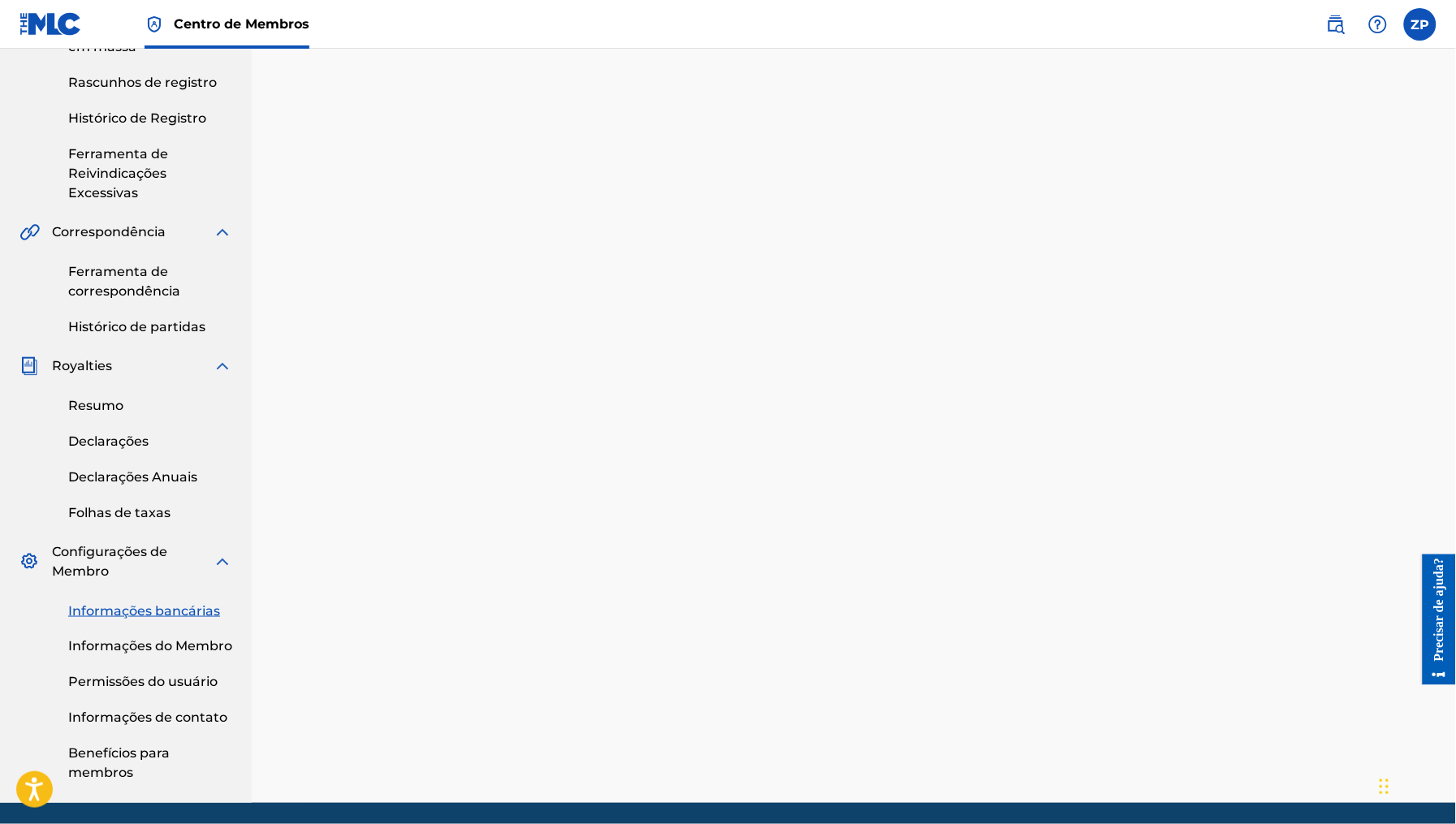
click at [174, 608] on font "Informações bancárias" at bounding box center [144, 610] width 152 height 15
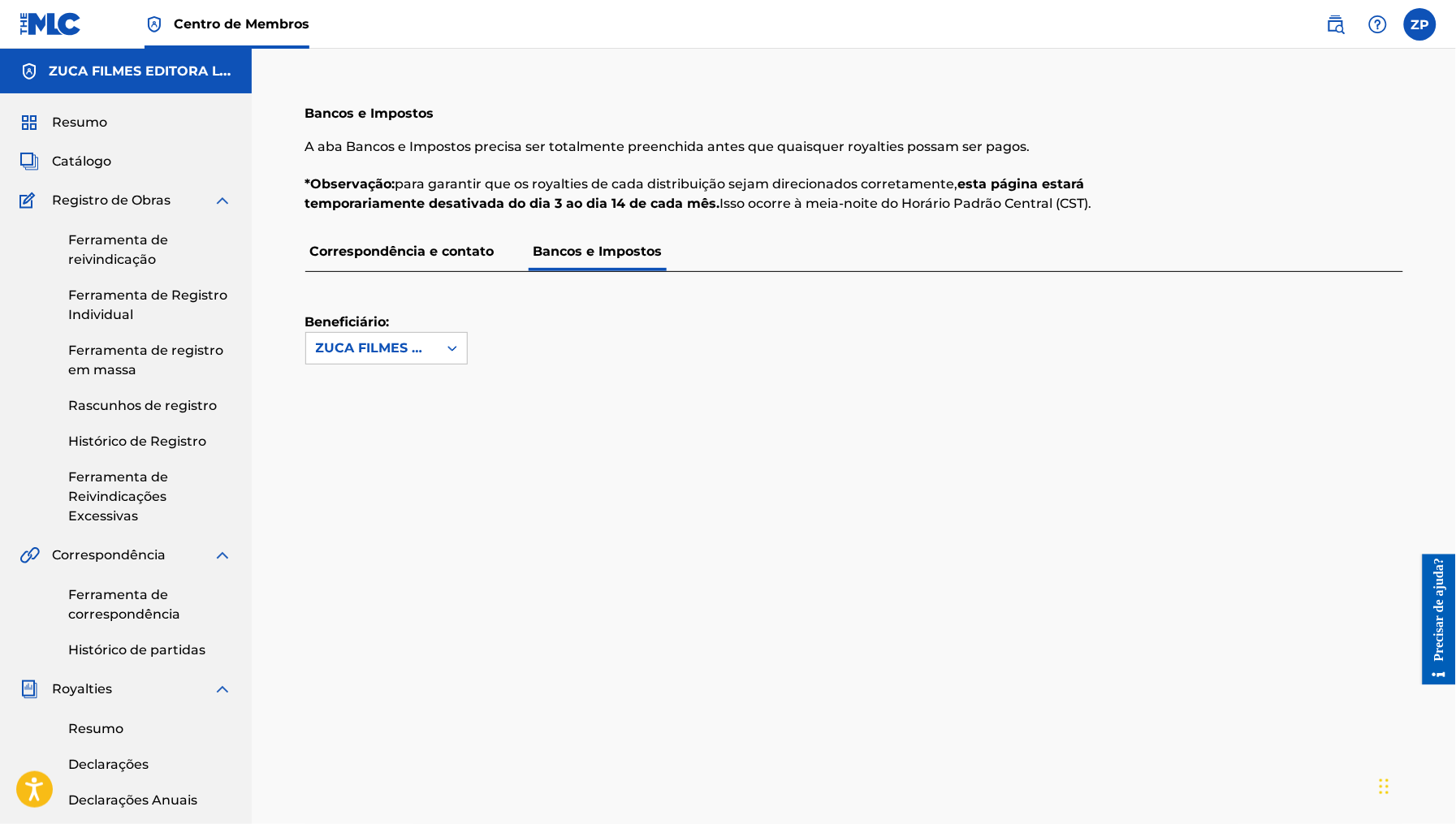
scroll to position [379, 0]
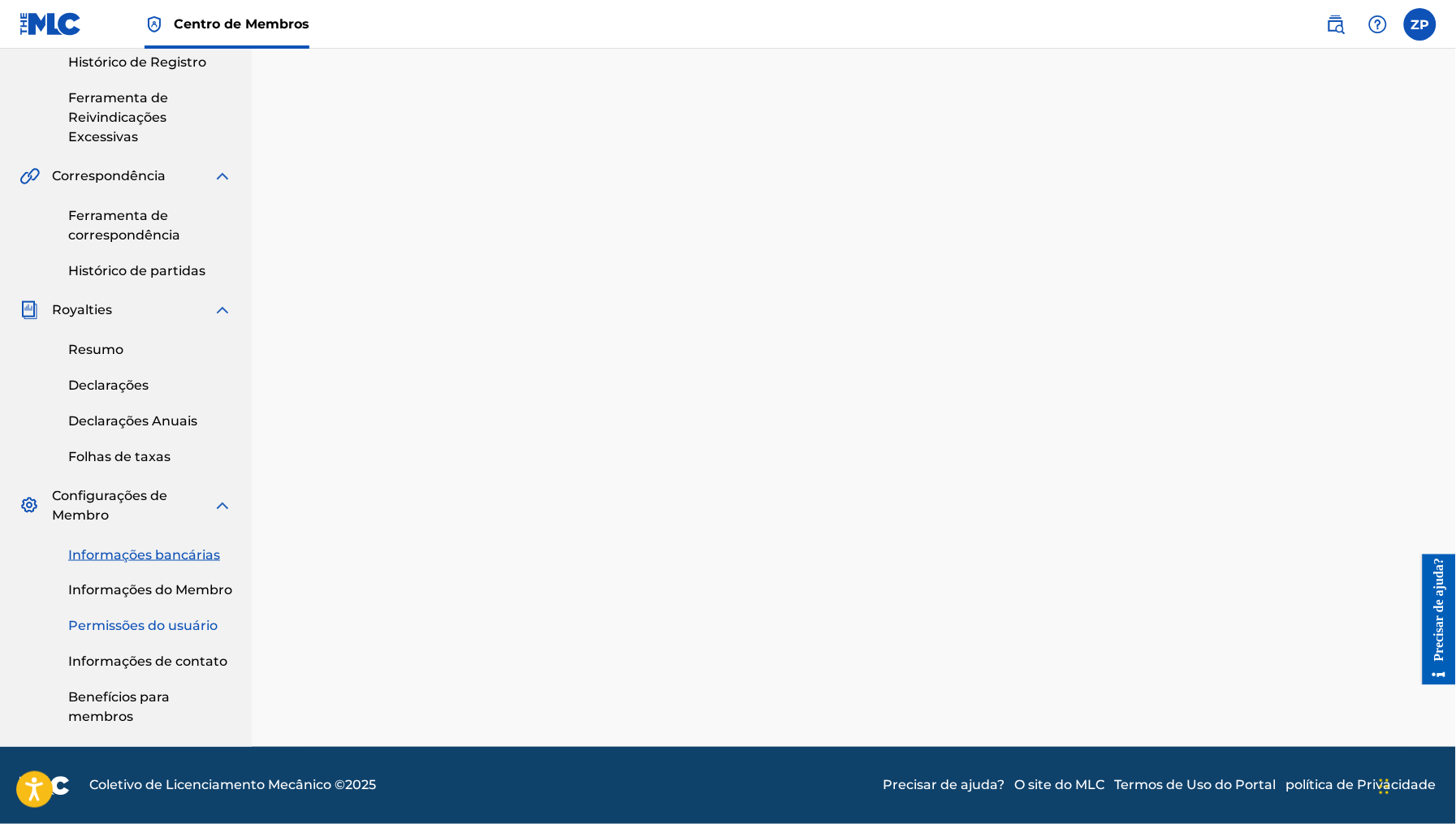
click at [191, 625] on font "Permissões do usuário" at bounding box center [143, 626] width 149 height 15
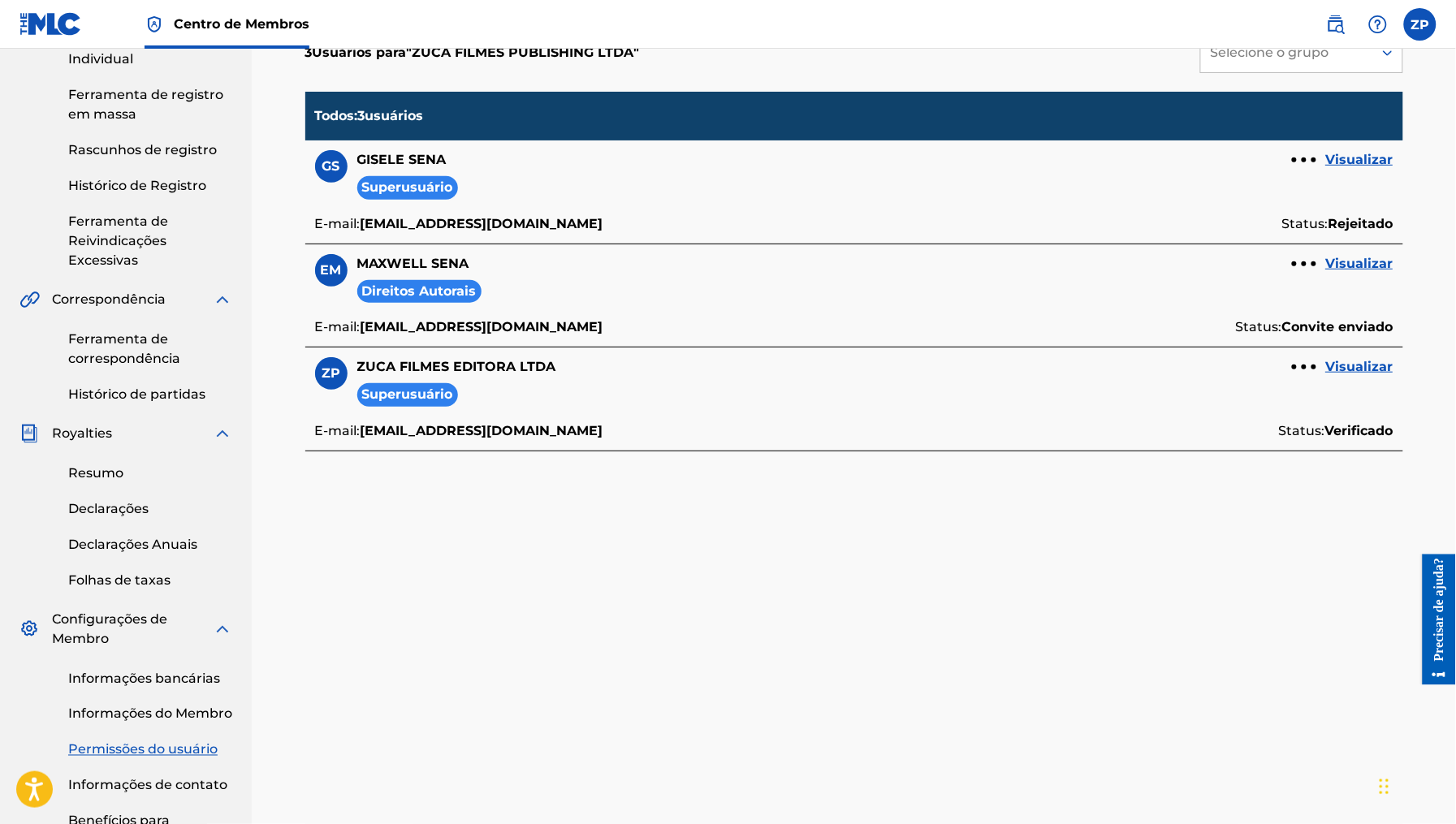
scroll to position [379, 0]
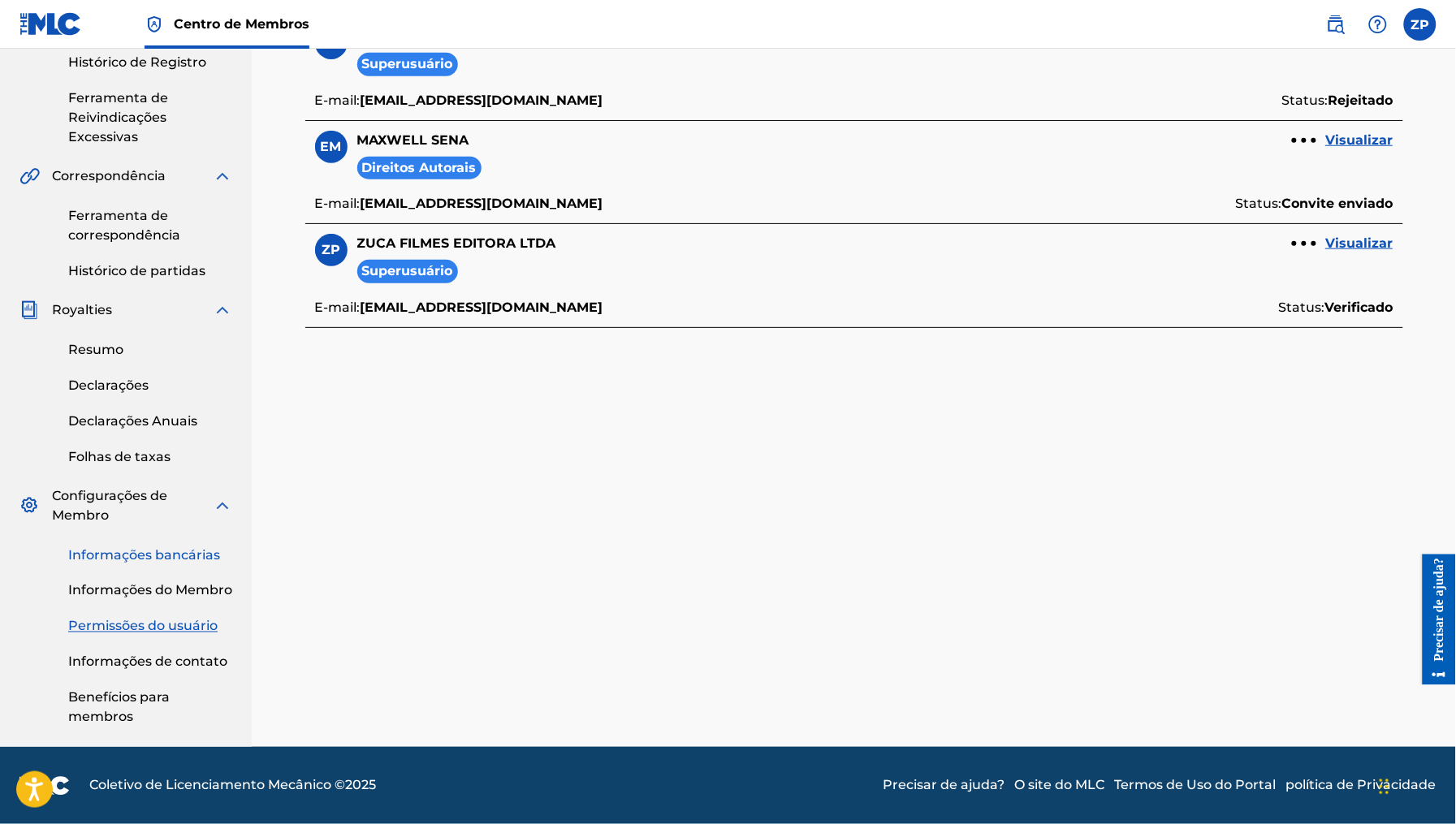
click at [181, 554] on font "Informações bancárias" at bounding box center [144, 555] width 152 height 15
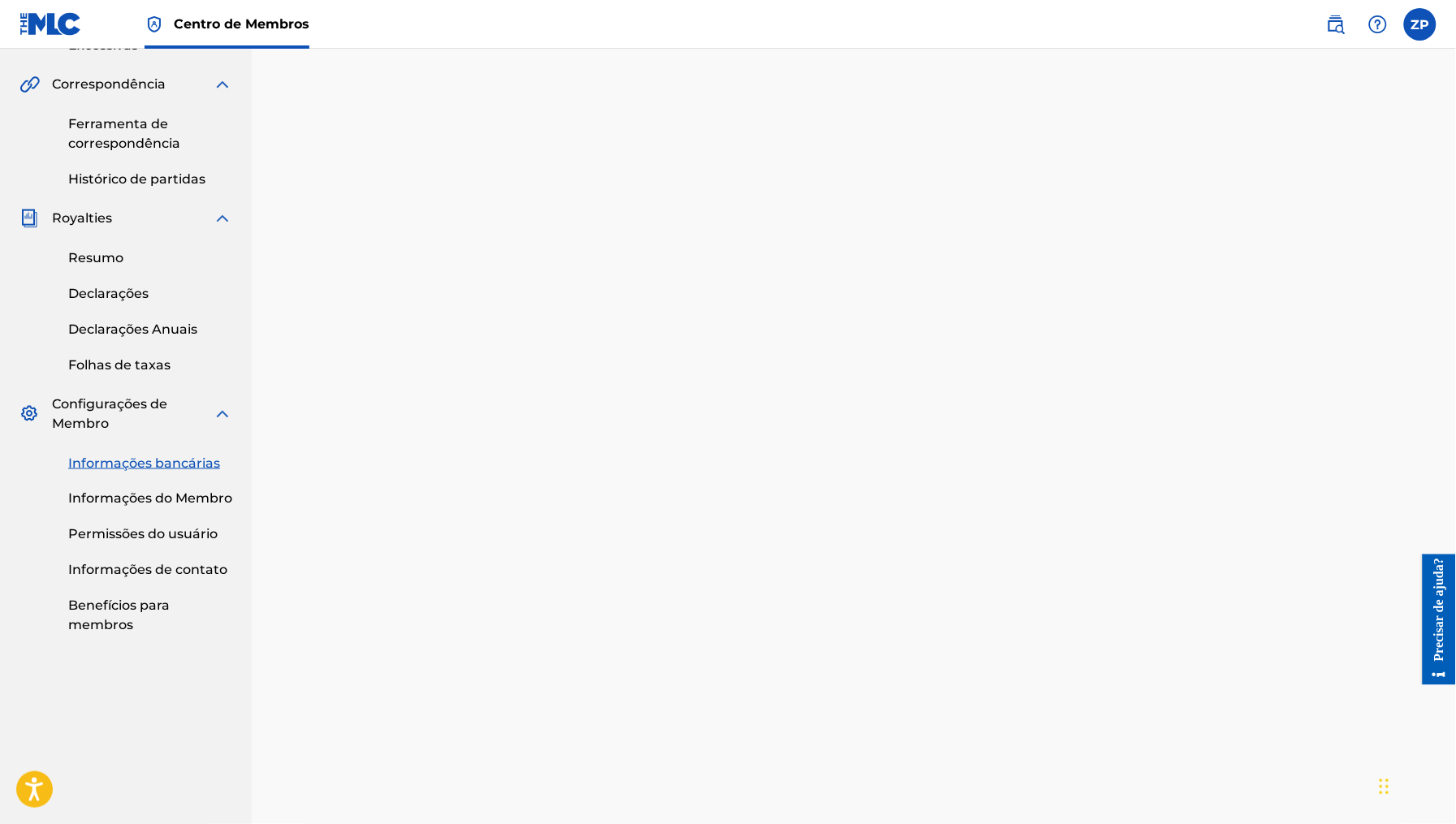
scroll to position [464, 0]
